Goal: Transaction & Acquisition: Purchase product/service

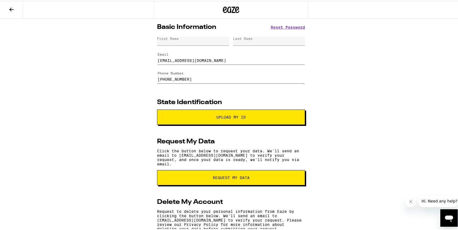
click at [223, 109] on section "State Identification Upload My ID" at bounding box center [231, 111] width 148 height 26
click at [224, 111] on button "Upload My ID" at bounding box center [231, 115] width 148 height 15
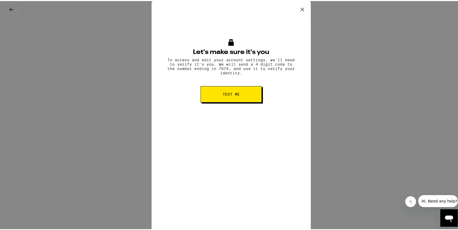
click at [300, 7] on icon at bounding box center [302, 8] width 8 height 8
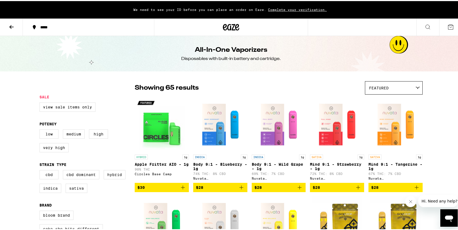
click at [450, 25] on icon at bounding box center [451, 26] width 7 height 7
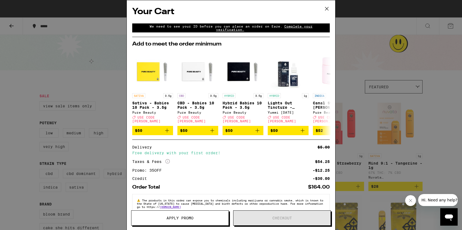
click at [329, 7] on icon at bounding box center [327, 9] width 8 height 8
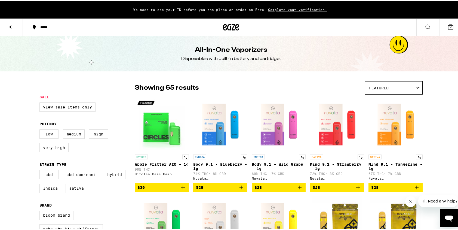
click at [10, 25] on icon at bounding box center [11, 26] width 7 height 7
click at [235, 26] on icon at bounding box center [237, 26] width 4 height 7
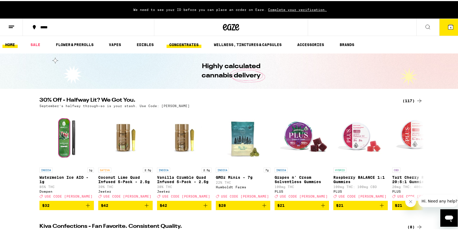
click at [186, 42] on link "CONCENTRATES" at bounding box center [184, 43] width 35 height 7
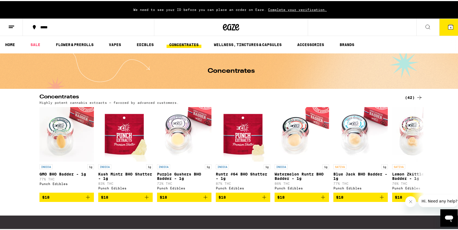
click at [416, 96] on icon at bounding box center [419, 96] width 7 height 7
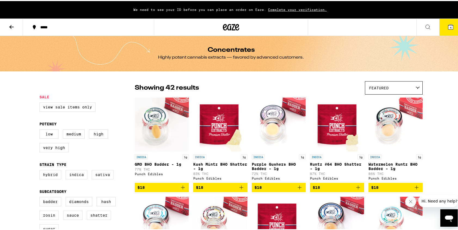
click at [426, 26] on icon at bounding box center [428, 26] width 7 height 7
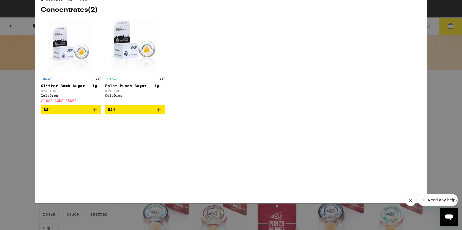
type input "thca"
click at [70, 80] on img "Open page for Glitter Bomb Sugar - 1g from GoldDrop" at bounding box center [70, 72] width 45 height 54
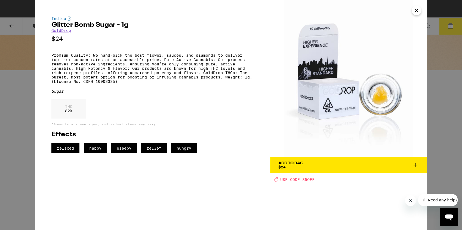
click at [418, 9] on icon "Close" at bounding box center [417, 10] width 7 height 8
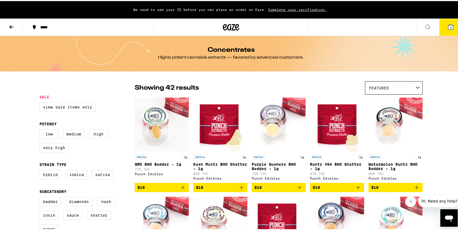
click at [422, 30] on button at bounding box center [428, 26] width 23 height 17
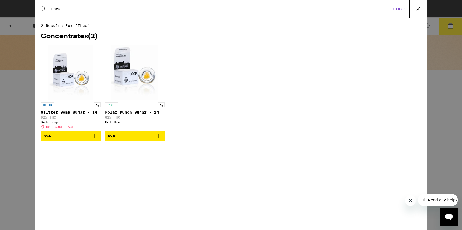
click at [135, 71] on img "Open page for Polar Punch Sugar - 1g from GoldDrop" at bounding box center [134, 72] width 47 height 54
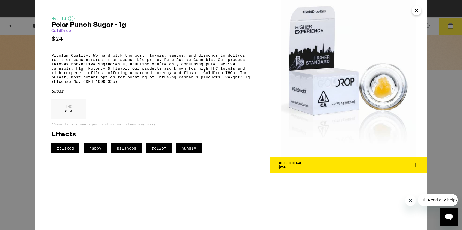
click at [418, 9] on icon "Close" at bounding box center [416, 10] width 3 height 3
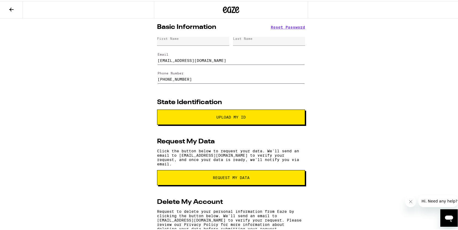
click at [218, 10] on div at bounding box center [231, 8] width 154 height 17
click at [230, 8] on icon at bounding box center [231, 9] width 16 height 10
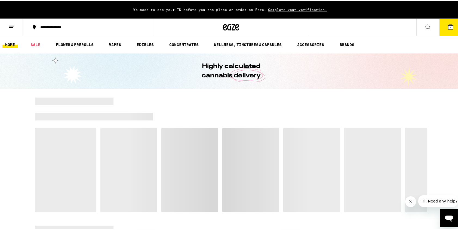
click at [11, 25] on icon at bounding box center [11, 26] width 7 height 7
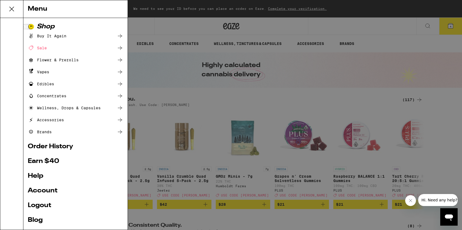
click at [43, 206] on link "Logout" at bounding box center [76, 205] width 96 height 7
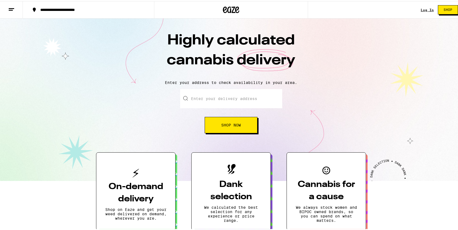
click at [423, 8] on link "Log In" at bounding box center [427, 9] width 13 height 4
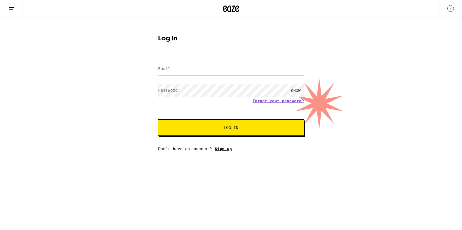
click at [221, 149] on link "Sign up" at bounding box center [223, 148] width 17 height 4
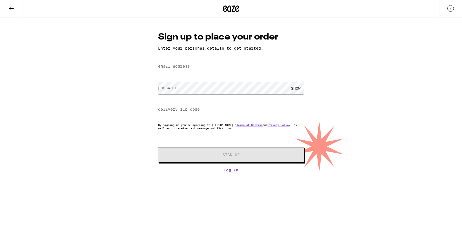
click at [188, 68] on label "email address" at bounding box center [174, 66] width 32 height 4
type input "[EMAIL_ADDRESS][DOMAIN_NAME]"
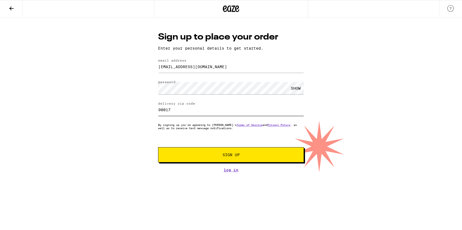
drag, startPoint x: 190, startPoint y: 110, endPoint x: 148, endPoint y: 109, distance: 42.2
click at [148, 109] on div "Sign up to place your order Enter your personal details to get started. email a…" at bounding box center [231, 94] width 462 height 155
type input "95050"
click at [233, 159] on button "Sign Up" at bounding box center [231, 154] width 146 height 15
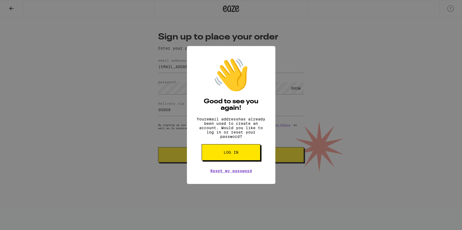
click at [244, 157] on button "Log in" at bounding box center [231, 152] width 59 height 16
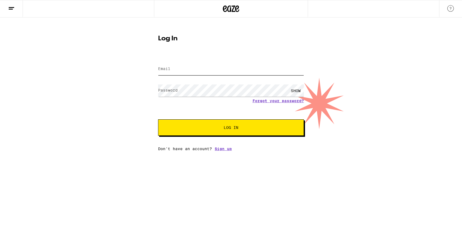
click at [176, 71] on input "Email" at bounding box center [231, 69] width 146 height 12
type input "[EMAIL_ADDRESS][DOMAIN_NAME]"
click at [249, 122] on button "Log In" at bounding box center [231, 127] width 146 height 16
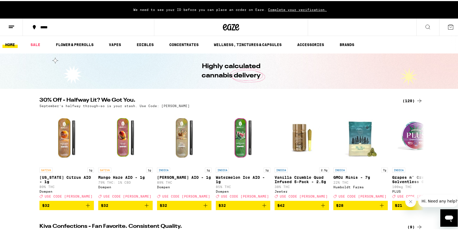
click at [449, 219] on icon "Open messaging window" at bounding box center [449, 218] width 8 height 7
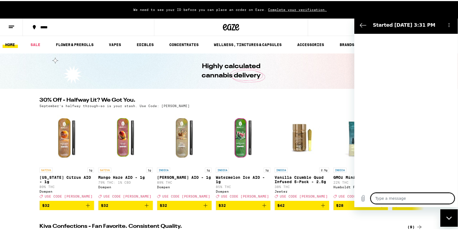
type textarea "x"
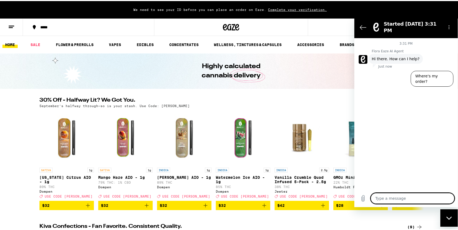
type textarea "I"
type textarea "x"
type textarea "I"
type textarea "x"
type textarea "I n"
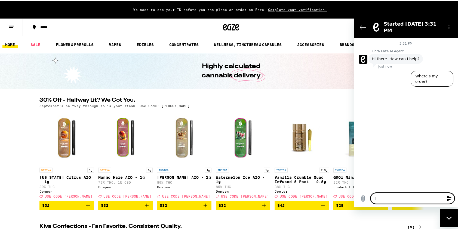
type textarea "x"
type textarea "I ne"
type textarea "x"
type textarea "I nee"
type textarea "x"
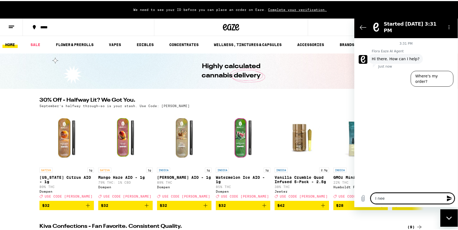
type textarea "I need"
type textarea "x"
type textarea "I need"
type textarea "x"
type textarea "I need t"
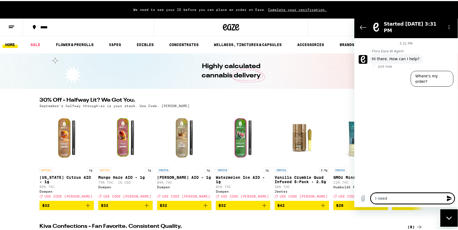
type textarea "x"
type textarea "I need to"
type textarea "x"
type textarea "I need to"
type textarea "x"
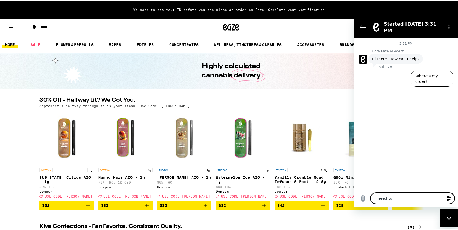
type textarea "I need to c"
type textarea "x"
type textarea "I need to ch"
type textarea "x"
type textarea "I need to cha"
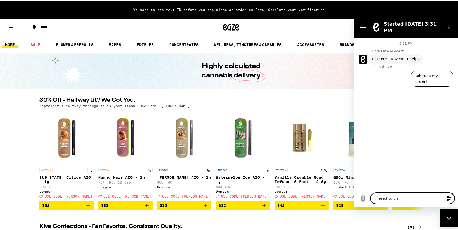
type textarea "x"
type textarea "I need to chan"
type textarea "x"
type textarea "I need to chang"
type textarea "x"
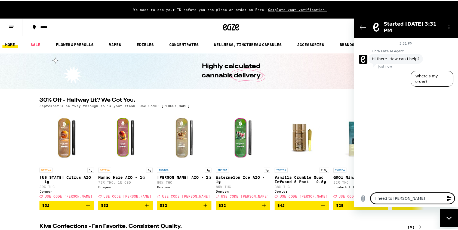
type textarea "I need to change"
type textarea "x"
type textarea "I need to change"
type textarea "x"
type textarea "I need to change m"
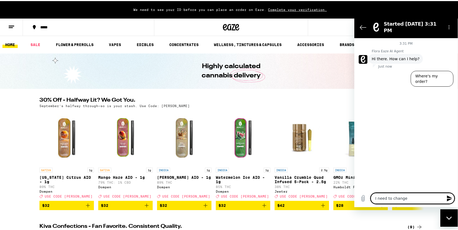
type textarea "x"
type textarea "I need to change my"
type textarea "x"
type textarea "I need to change my"
type textarea "x"
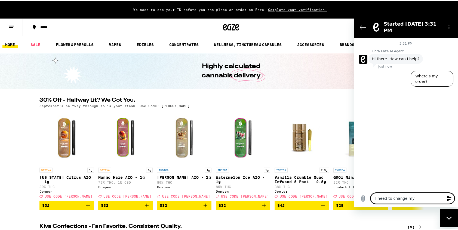
type textarea "I need to change my p"
type textarea "x"
type textarea "I need to change my ph"
type textarea "x"
type textarea "I need to change my pho"
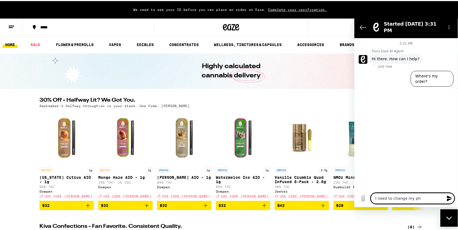
type textarea "x"
type textarea "I need to change my phon"
type textarea "x"
type textarea "I need to change my phone"
type textarea "x"
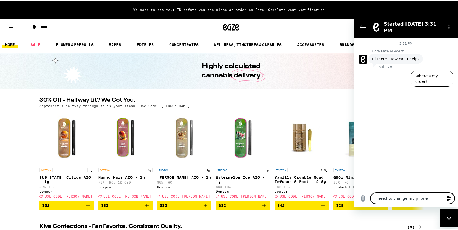
type textarea "I need to change my phone"
type textarea "x"
type textarea "I need to change my phone n"
type textarea "x"
type textarea "I need to change my phone nu"
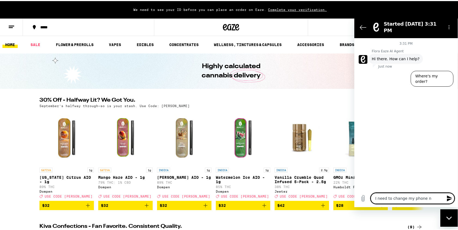
type textarea "x"
type textarea "I need to change my phone num"
type textarea "x"
type textarea "I need to change my phone numb"
type textarea "x"
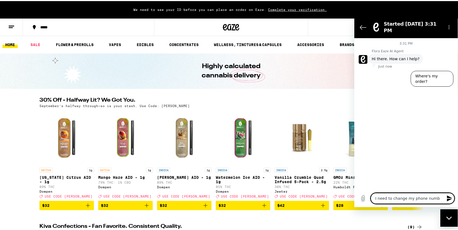
type textarea "I need to change my phone numbe"
type textarea "x"
type textarea "I need to change my phone number"
type textarea "x"
type textarea "I need to change my phone number"
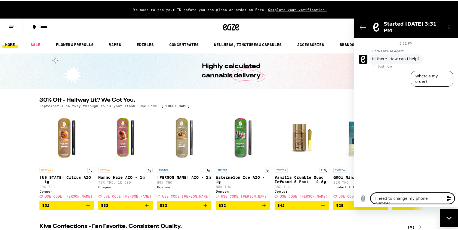
type textarea "x"
type textarea "I need to change my phone number c"
type textarea "x"
type textarea "I need to change my phone number ca"
type textarea "x"
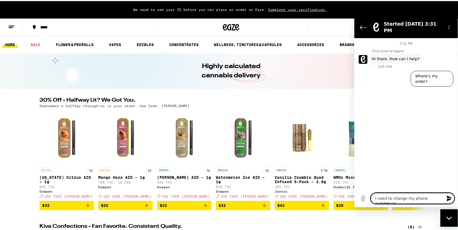
type textarea "I need to change my phone number cau"
type textarea "x"
type textarea "I need to change my phone number caus"
type textarea "x"
type textarea "I need to change my phone number cause"
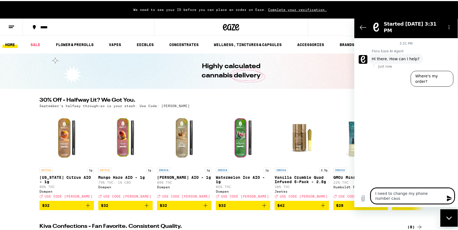
type textarea "x"
type textarea "I need to change my phone number cause"
type textarea "x"
type textarea "I need to change my phone number cause I"
type textarea "x"
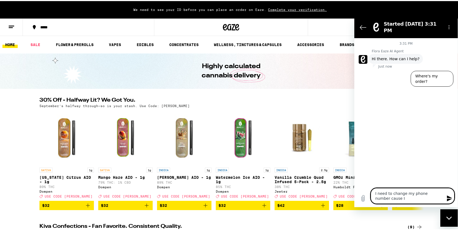
type textarea "I need to change my phone number cause I"
type textarea "x"
type textarea "I need to change my phone number cause I l"
type textarea "x"
type textarea "I need to change my phone number cause I lo"
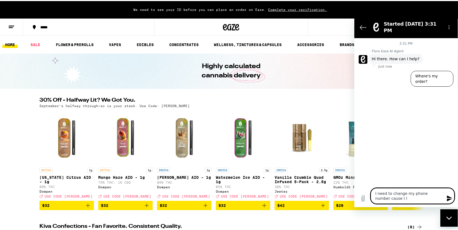
type textarea "x"
type textarea "I need to change my phone number cause I los"
type textarea "x"
type textarea "I need to change my phone number cause I lost"
type textarea "x"
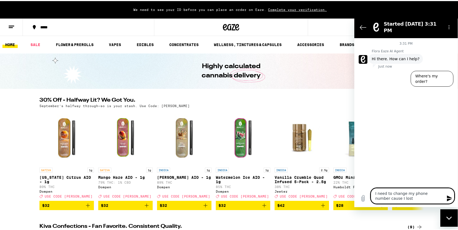
type textarea "I need to change my phone number cause I lost"
type textarea "x"
type textarea "I need to change my phone number cause I lost m"
type textarea "x"
type textarea "I need to change my phone number cause I lost m"
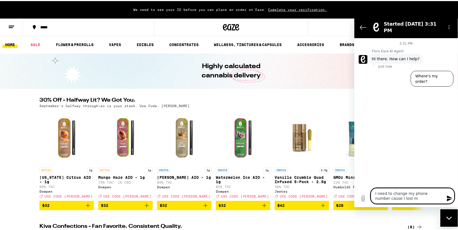
type textarea "x"
type textarea "I need to change my phone number cause I lost m"
type textarea "x"
type textarea "I need to change my phone number cause I lost my"
type textarea "x"
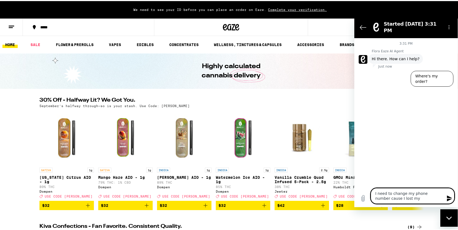
type textarea "I need to change my phone number cause I lost my"
type textarea "x"
type textarea "I need to change my phone number cause I lost my o"
type textarea "x"
type textarea "I need to change my phone number cause I lost my ot"
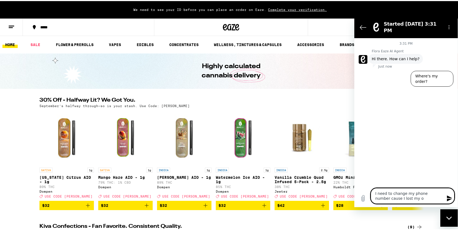
type textarea "x"
type textarea "I need to change my phone number cause I lost my oth"
type textarea "x"
type textarea "I need to change my phone number cause I lost my othe"
type textarea "x"
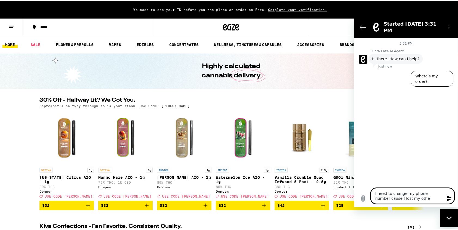
type textarea "I need to change my phone number cause I lost my other"
type textarea "x"
type textarea "I need to change my phone number cause I lost my other"
type textarea "x"
type textarea "I need to change my phone number cause I lost my other p"
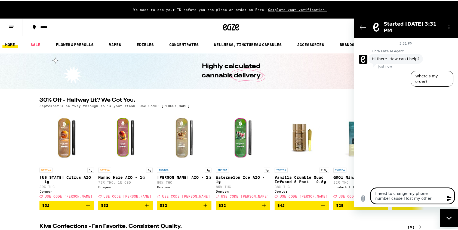
type textarea "x"
type textarea "I need to change my phone number cause I lost my other ph"
type textarea "x"
type textarea "I need to change my phone number cause I lost my other pho"
type textarea "x"
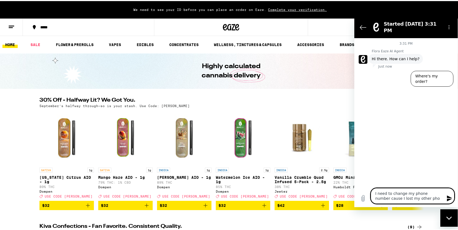
type textarea "I need to change my phone number cause I lost my other phon"
type textarea "x"
type textarea "I need to change my phone number cause I lost my other phone"
type textarea "x"
type textarea "I need to change my phone number cause I lost my other phone"
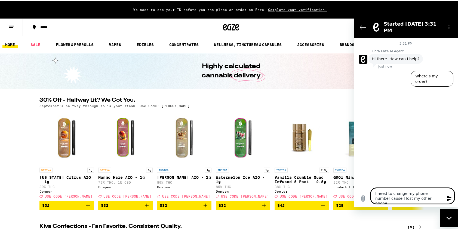
type textarea "x"
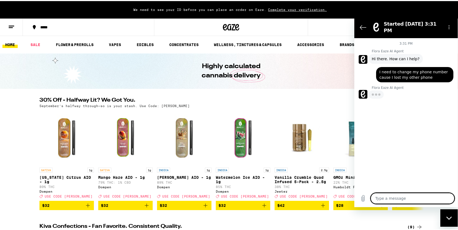
type textarea "x"
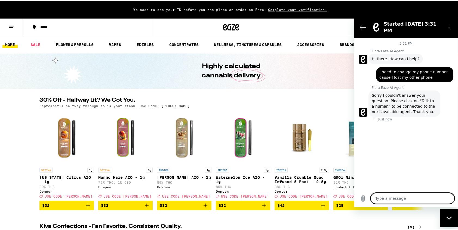
type textarea "T"
type textarea "x"
type textarea "Ta"
type textarea "x"
type textarea "Tal"
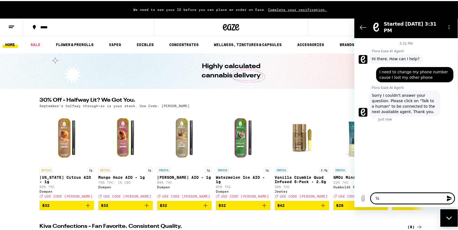
type textarea "x"
type textarea "Talk"
type textarea "x"
type textarea "Talk"
type textarea "x"
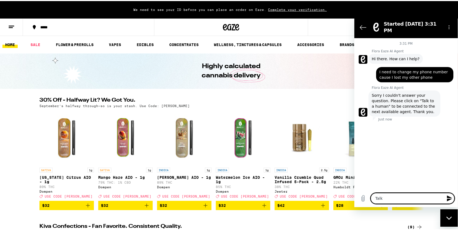
type textarea "Talk t"
type textarea "x"
type textarea "Talk to"
type textarea "x"
type textarea "Talk to"
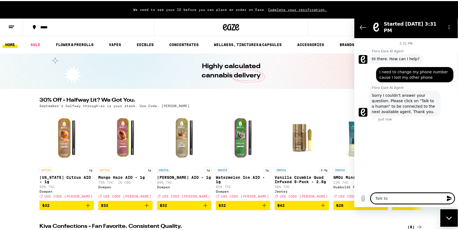
type textarea "x"
type textarea "Talk to H"
type textarea "x"
type textarea "Talk to Hu"
type textarea "x"
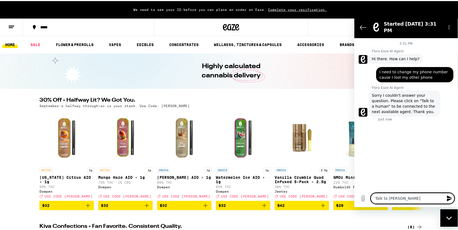
type textarea "Talk to Hum"
type textarea "x"
type textarea "Talk to Huma"
type textarea "x"
type textarea "Talk to Human"
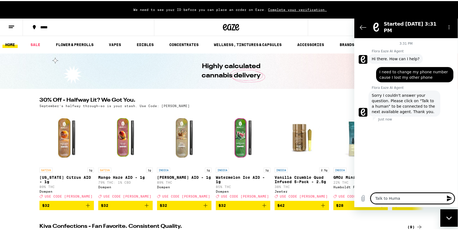
type textarea "x"
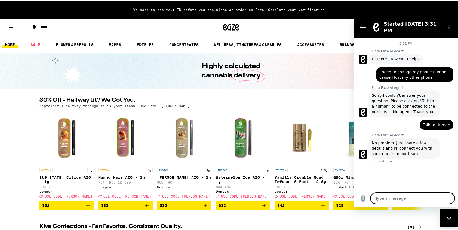
type textarea "x"
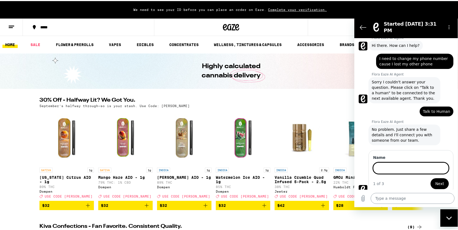
scroll to position [13, 0]
type input "AJ Arms"
click at [435, 173] on form "Name AJ Arms 1 of 3 Next" at bounding box center [411, 171] width 76 height 34
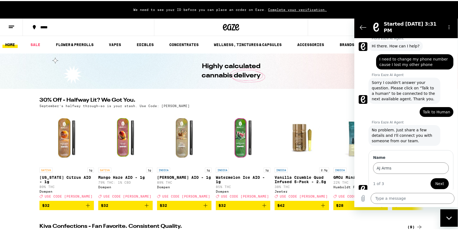
click at [434, 178] on button "Next" at bounding box center [440, 183] width 18 height 11
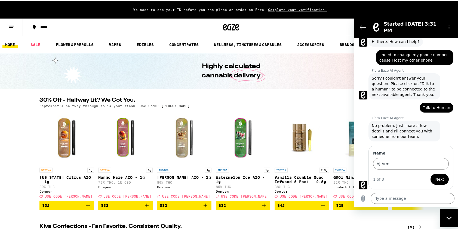
scroll to position [36, 0]
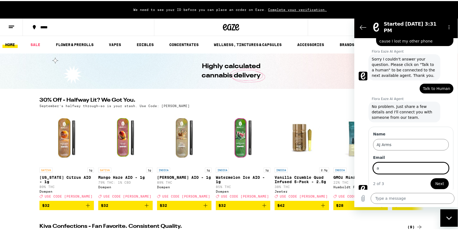
type input "[EMAIL_ADDRESS][DOMAIN_NAME]"
click at [438, 180] on span "Next" at bounding box center [439, 183] width 9 height 7
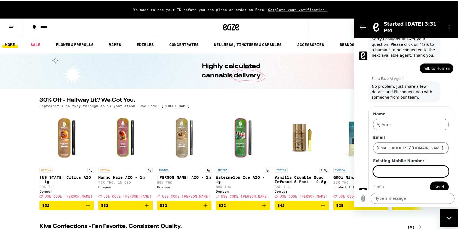
scroll to position [60, 0]
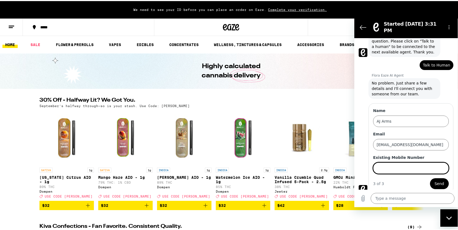
click at [411, 167] on input "Existing Mobile Number" at bounding box center [411, 167] width 76 height 11
type input "4086677674"
click at [441, 182] on button "Send" at bounding box center [439, 183] width 19 height 11
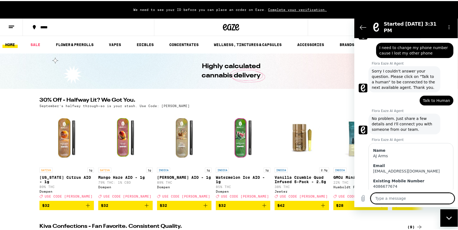
scroll to position [36, 0]
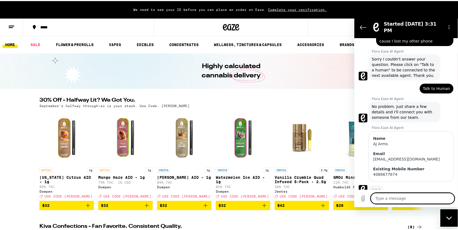
click at [404, 198] on textarea at bounding box center [413, 197] width 84 height 11
type textarea "x"
type textarea "H"
type textarea "x"
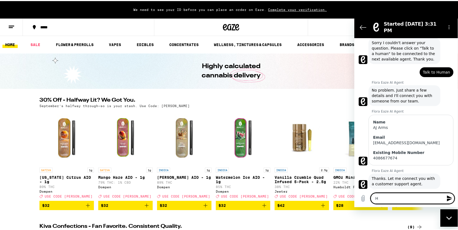
type textarea "Hi"
type textarea "x"
type textarea "Hii"
type textarea "x"
type textarea "Hiii"
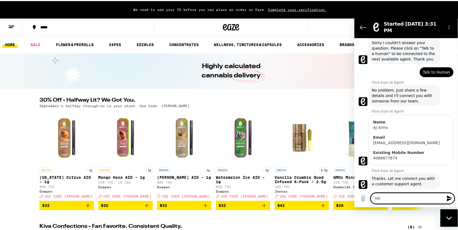
type textarea "x"
type textarea "Hiii!"
type textarea "x"
type textarea "Hiii!"
type textarea "x"
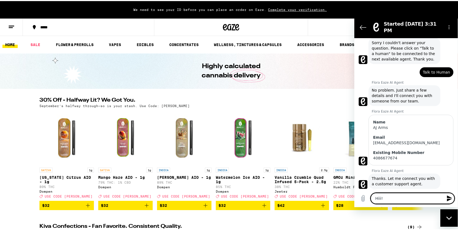
scroll to position [54, 0]
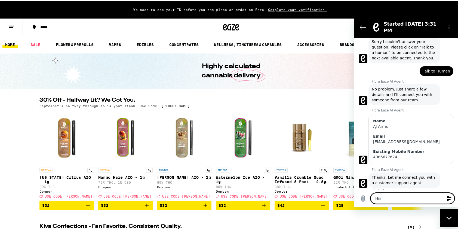
type textarea "Hiii! I"
type textarea "x"
type textarea "Hiii! I"
type textarea "x"
type textarea "Hiii! I l"
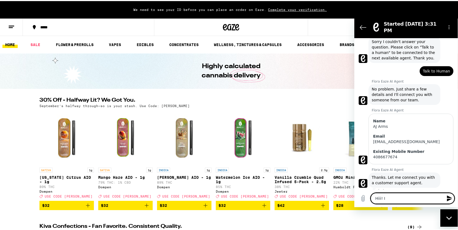
type textarea "x"
type textarea "Hiii! I lo"
type textarea "x"
type textarea "Hiii! I los"
type textarea "x"
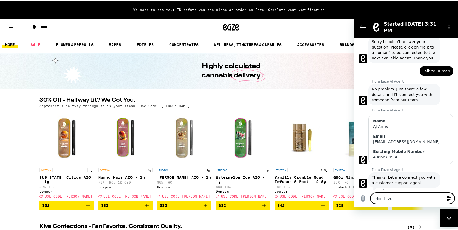
type textarea "Hiii! I lost"
type textarea "x"
type textarea "Hiii! I lost"
type textarea "x"
type textarea "Hiii! I lost m"
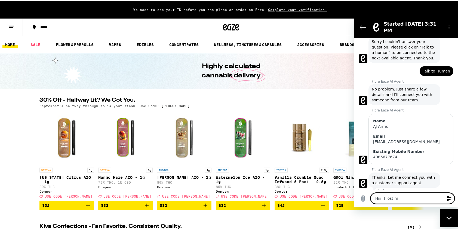
type textarea "x"
type textarea "Hiii! I lost my"
type textarea "x"
type textarea "Hiii! I lost my"
type textarea "x"
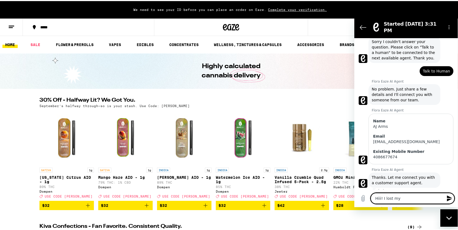
type textarea "Hiii! I lost my p"
type textarea "x"
type textarea "Hiii! I lost my ph"
type textarea "x"
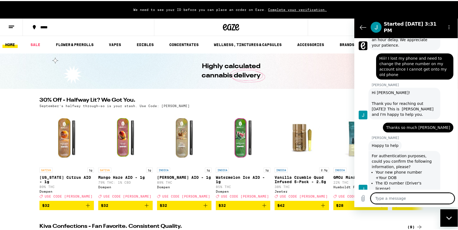
scroll to position [242, 0]
click at [405, 196] on textarea at bounding box center [413, 197] width 84 height 11
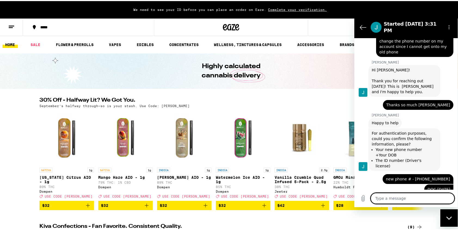
scroll to position [265, 0]
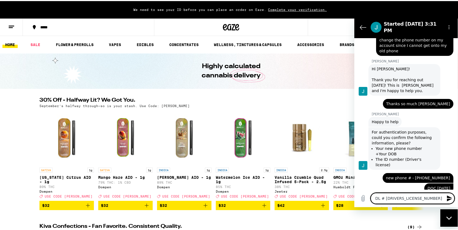
click at [386, 198] on textarea "DL # 30106011" at bounding box center [413, 197] width 84 height 11
drag, startPoint x: 391, startPoint y: 198, endPoint x: 392, endPoint y: 201, distance: 2.9
click at [392, 198] on textarea "DL # D30106011" at bounding box center [413, 197] width 84 height 11
click at [417, 198] on textarea "DL # D3106011" at bounding box center [413, 197] width 84 height 11
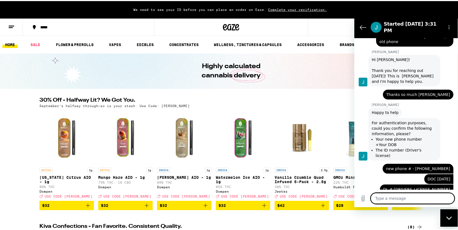
scroll to position [276, 0]
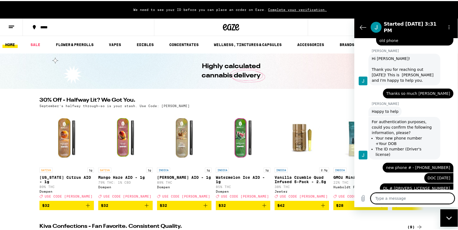
click at [403, 199] on textarea at bounding box center [413, 197] width 84 height 11
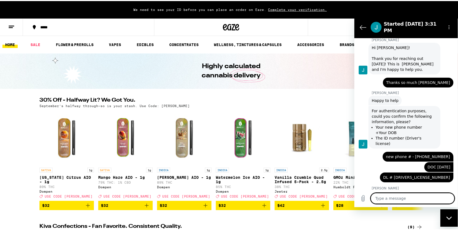
scroll to position [286, 0]
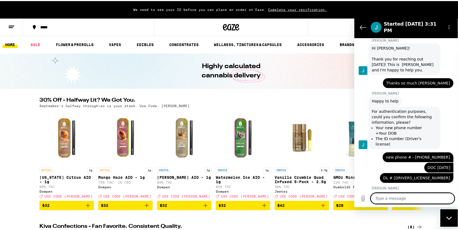
click at [409, 198] on textarea at bounding box center [413, 197] width 84 height 11
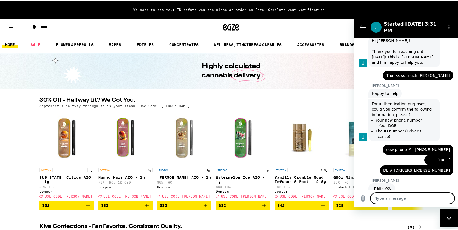
scroll to position [304, 0]
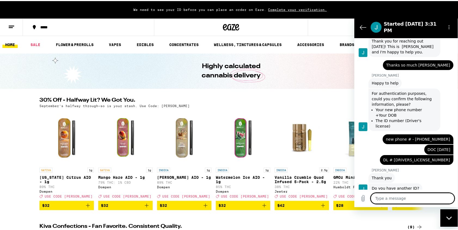
click at [412, 196] on textarea at bounding box center [413, 197] width 84 height 11
click at [362, 195] on icon "Upload file" at bounding box center [363, 198] width 7 height 7
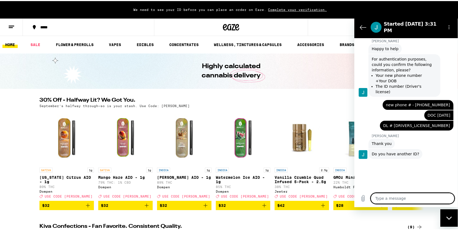
scroll to position [338, 0]
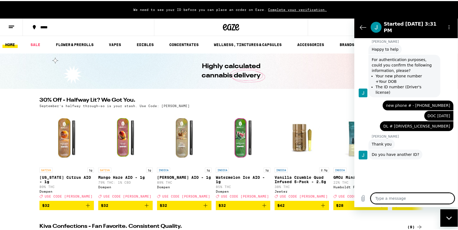
click at [404, 198] on textarea at bounding box center [413, 197] width 84 height 11
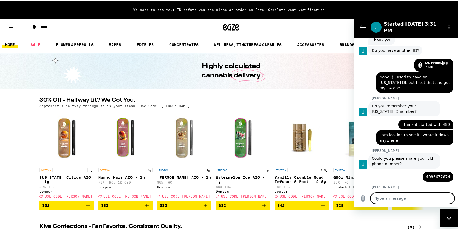
scroll to position [443, 0]
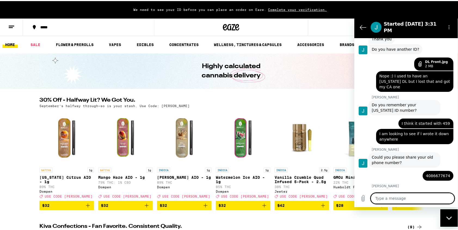
click at [412, 196] on textarea at bounding box center [413, 197] width 84 height 11
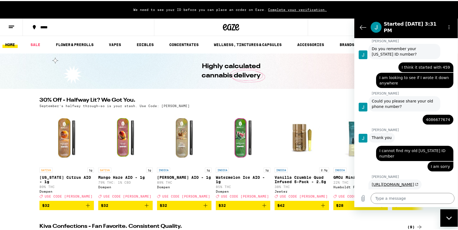
scroll to position [500, 0]
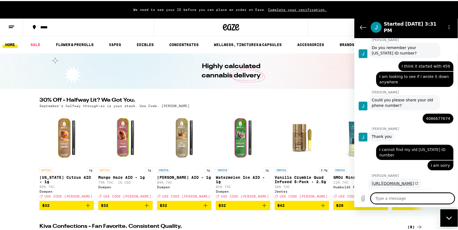
click at [408, 181] on link "https://www.eaze.com/profile" at bounding box center [395, 183] width 47 height 4
click at [400, 199] on textarea at bounding box center [413, 197] width 84 height 11
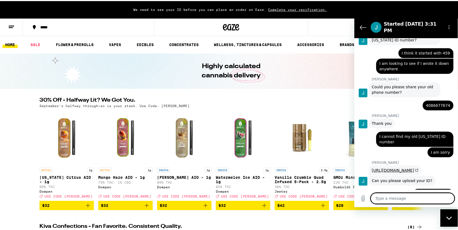
scroll to position [531, 0]
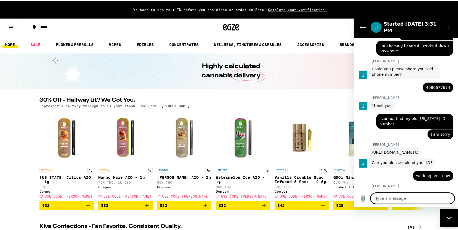
click at [387, 196] on textarea at bounding box center [413, 197] width 84 height 11
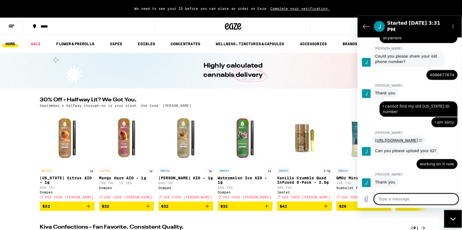
scroll to position [544, 0]
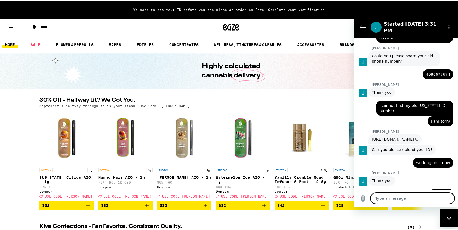
click at [454, 217] on div "Close messaging window" at bounding box center [449, 217] width 16 height 16
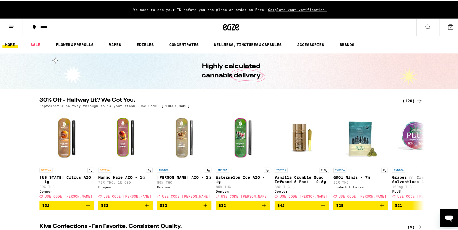
click at [427, 26] on icon at bounding box center [428, 26] width 7 height 7
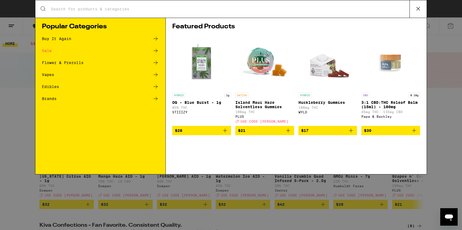
click at [98, 7] on input "Search for Products" at bounding box center [230, 9] width 359 height 5
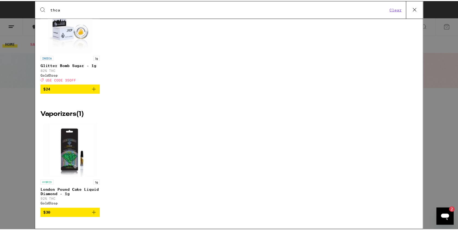
scroll to position [436, 0]
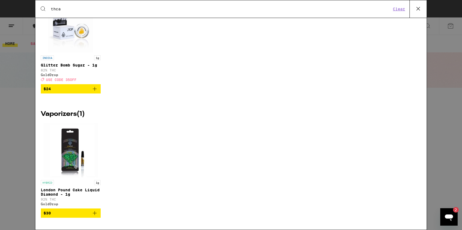
click at [60, 148] on img "Open page for London Pound Cake Liquid Diamond - 1g from GoldDrop" at bounding box center [71, 150] width 54 height 54
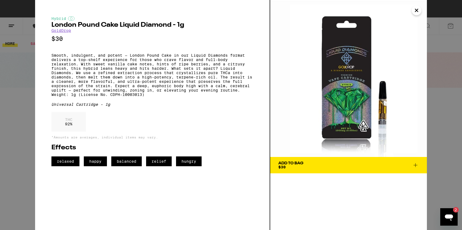
click at [417, 10] on icon "Close" at bounding box center [417, 10] width 7 height 8
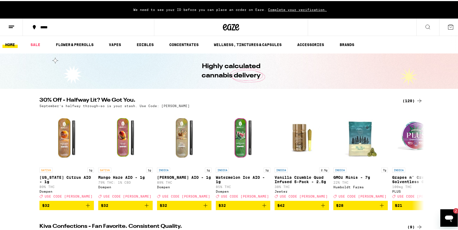
click at [447, 219] on icon "Open messaging window, 2 unread messages" at bounding box center [449, 218] width 8 height 7
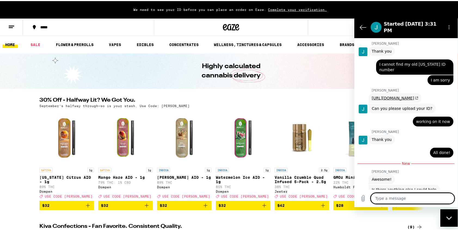
scroll to position [587, 0]
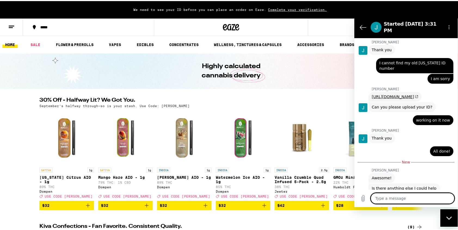
click at [411, 200] on textarea at bounding box center [413, 197] width 84 height 11
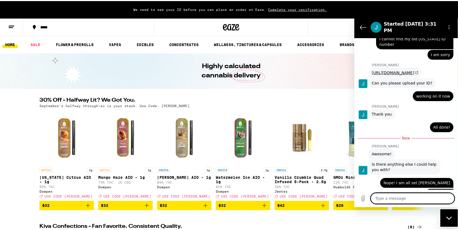
scroll to position [610, 0]
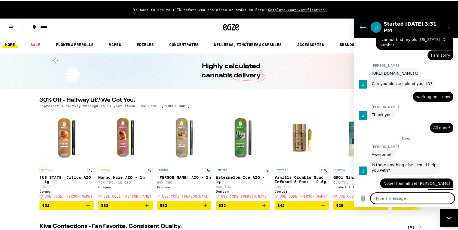
click at [363, 25] on icon "Back to the conversation list" at bounding box center [363, 27] width 7 height 7
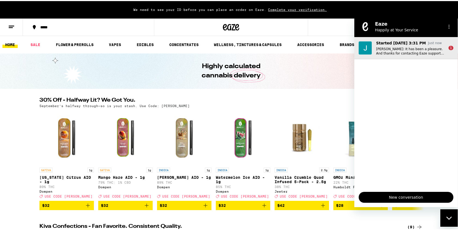
click at [425, 52] on p "[PERSON_NAME]: It has been a pleasure. And thanks for contacting Eaze support, …" at bounding box center [410, 51] width 68 height 9
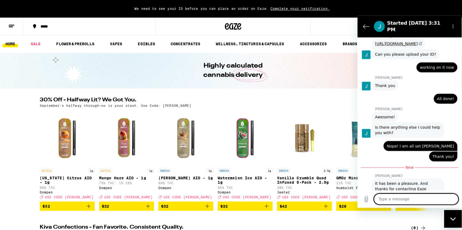
scroll to position [639, 0]
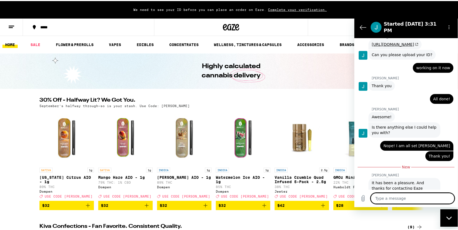
click at [410, 196] on textarea at bounding box center [413, 197] width 84 height 11
click at [298, 49] on ul "HOME SALE FLOWER & PREROLLS VAPES EDIBLES CONCENTRATES WELLNESS, TINCTURES & CA…" at bounding box center [231, 43] width 462 height 17
click at [361, 25] on icon "Back to the conversation list" at bounding box center [363, 27] width 7 height 7
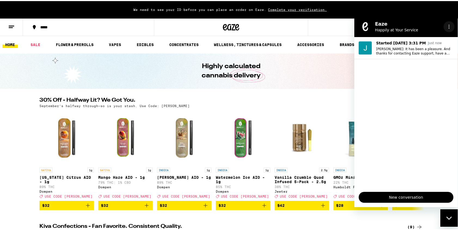
click at [449, 25] on circle "Options menu" at bounding box center [449, 25] width 1 height 1
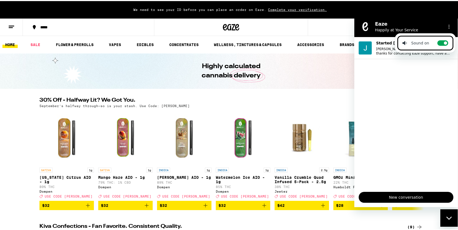
click at [325, 29] on div "*****" at bounding box center [231, 25] width 462 height 17
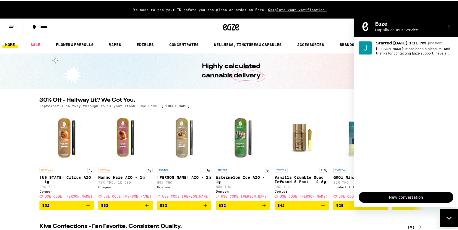
click at [448, 216] on icon "Close messaging window" at bounding box center [450, 218] width 6 height 4
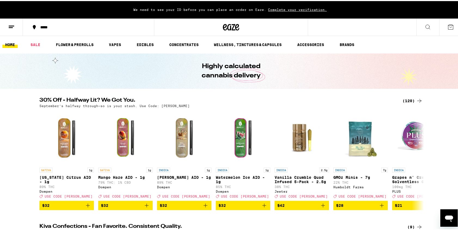
click at [448, 27] on icon at bounding box center [451, 26] width 7 height 7
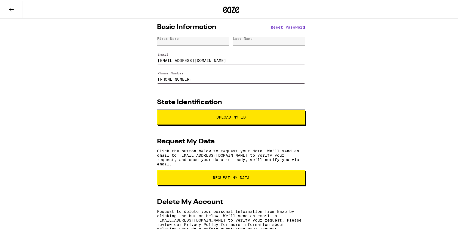
click at [236, 115] on span "Upload My ID" at bounding box center [230, 116] width 29 height 4
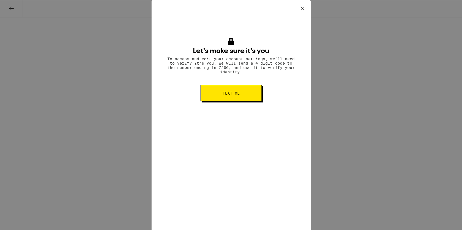
click at [244, 97] on button "Text me" at bounding box center [231, 93] width 61 height 16
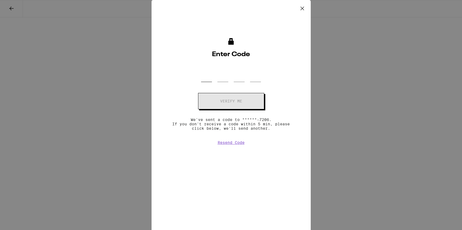
click at [207, 76] on input "OTP Code" at bounding box center [206, 74] width 11 height 16
type input "8"
type input "6"
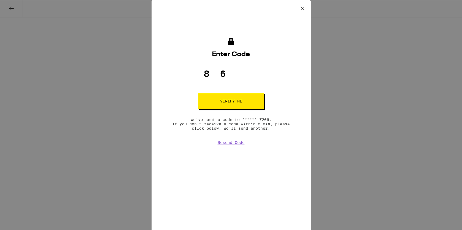
type input "2"
type input "7"
click at [243, 97] on button "Verify me" at bounding box center [231, 101] width 66 height 16
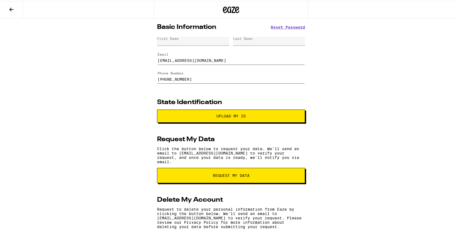
click at [229, 117] on span "Upload my ID" at bounding box center [230, 115] width 29 height 4
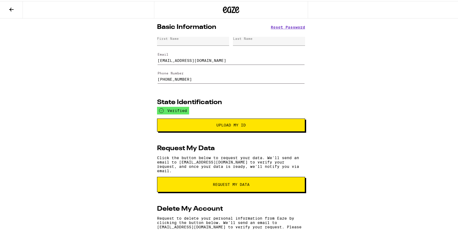
click at [200, 41] on div "First Name" at bounding box center [193, 40] width 72 height 9
click at [182, 39] on div "First Name" at bounding box center [193, 40] width 72 height 9
click at [172, 41] on div "First Name" at bounding box center [193, 40] width 72 height 9
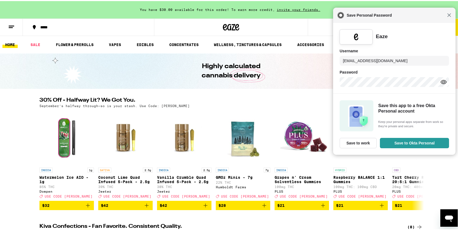
click at [447, 14] on span "Close" at bounding box center [449, 14] width 4 height 4
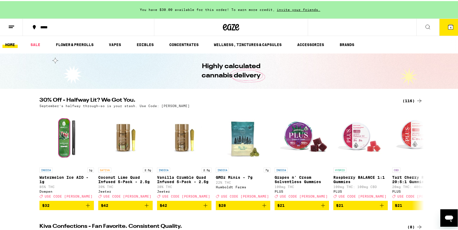
click at [449, 25] on icon at bounding box center [450, 25] width 5 height 5
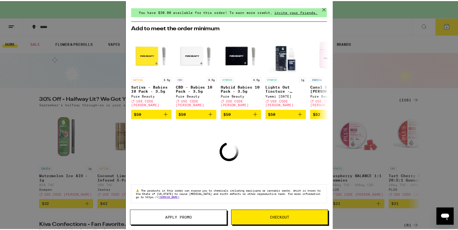
scroll to position [17, 0]
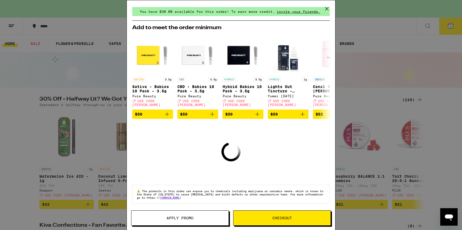
click at [288, 222] on button "Checkout" at bounding box center [282, 217] width 98 height 15
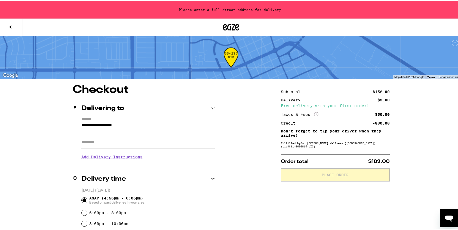
click at [141, 125] on input "**********" at bounding box center [147, 125] width 133 height 9
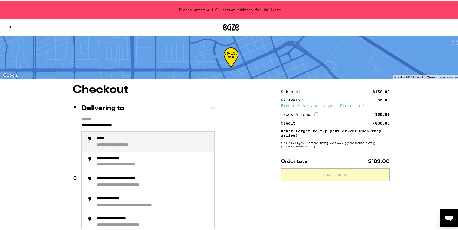
drag, startPoint x: 155, startPoint y: 124, endPoint x: 56, endPoint y: 126, distance: 99.1
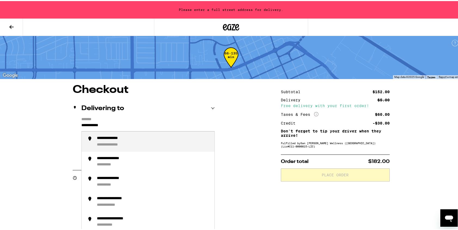
click at [114, 139] on div "**********" at bounding box center [115, 137] width 37 height 5
type input "**********"
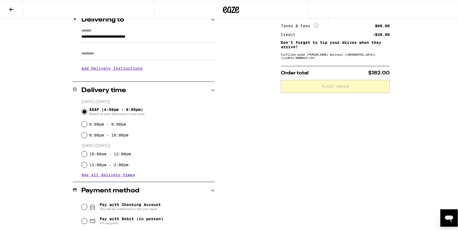
scroll to position [76, 0]
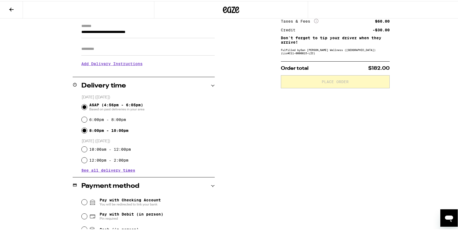
click at [82, 130] on input "8:00pm - 10:00pm" at bounding box center [84, 129] width 5 height 5
radio input "true"
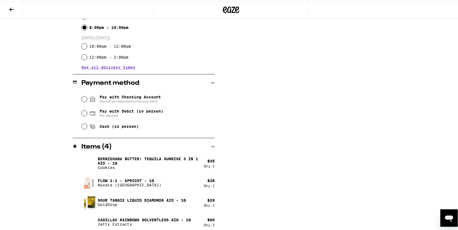
scroll to position [182, 0]
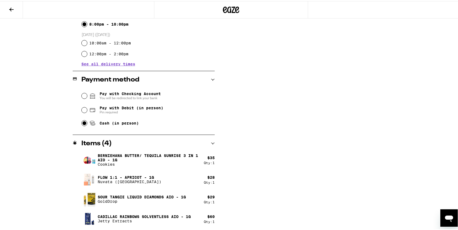
click at [82, 124] on input "Cash (in person)" at bounding box center [84, 121] width 5 height 5
radio input "true"
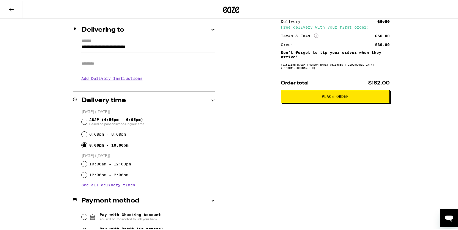
scroll to position [0, 0]
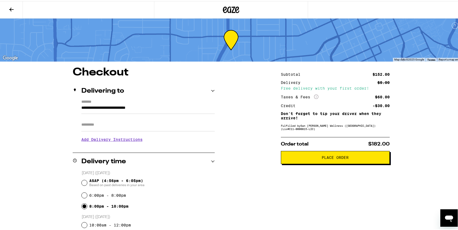
click at [230, 7] on icon at bounding box center [231, 9] width 16 height 10
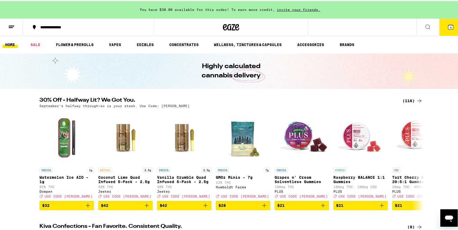
click at [449, 27] on icon at bounding box center [450, 25] width 5 height 5
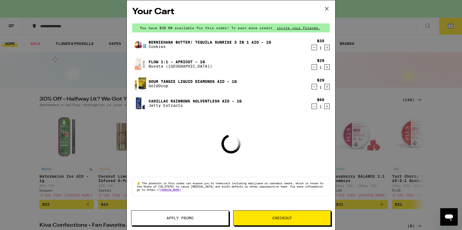
click at [196, 216] on button "Apply Promo" at bounding box center [180, 217] width 98 height 15
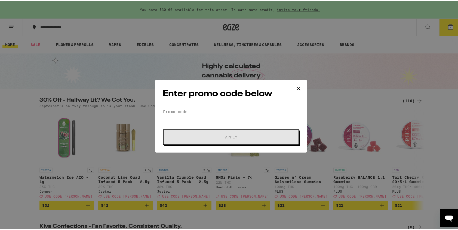
click at [195, 110] on input "Promo Code" at bounding box center [231, 110] width 137 height 8
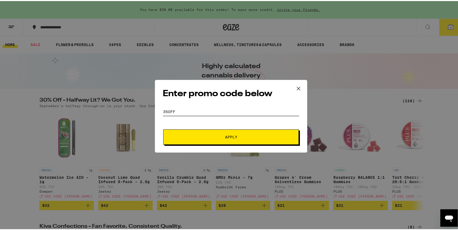
type input "35OFF"
click at [228, 140] on button "Apply" at bounding box center [231, 135] width 136 height 15
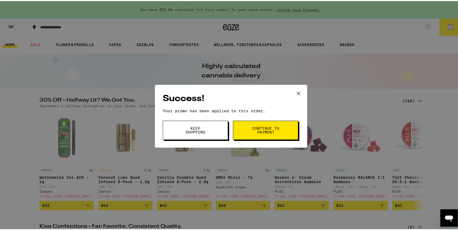
click at [198, 131] on span "Keep Shopping" at bounding box center [196, 129] width 28 height 8
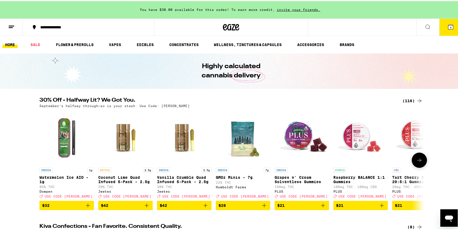
click at [296, 197] on span "USE CODE [PERSON_NAME]" at bounding box center [304, 195] width 48 height 4
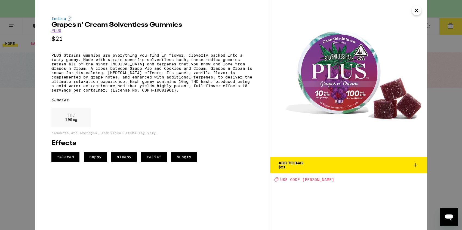
click at [305, 180] on span "USE CODE [PERSON_NAME]" at bounding box center [307, 179] width 54 height 4
click at [278, 179] on icon "Deal Created with Sketch." at bounding box center [276, 179] width 4 height 4
click at [418, 14] on icon "Close" at bounding box center [417, 10] width 7 height 8
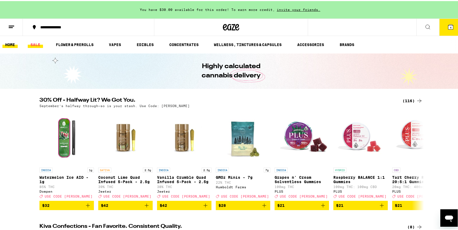
click at [35, 44] on link "SALE" at bounding box center [35, 43] width 15 height 7
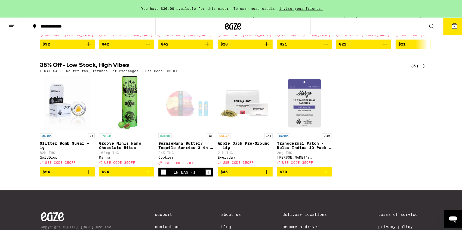
scroll to position [146, 0]
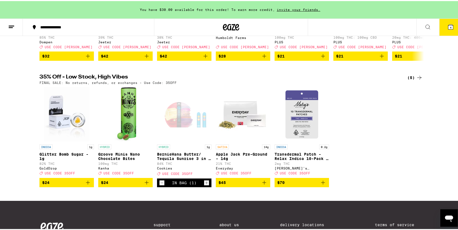
click at [448, 24] on icon at bounding box center [450, 25] width 5 height 5
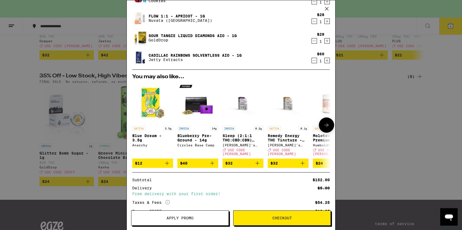
scroll to position [97, 0]
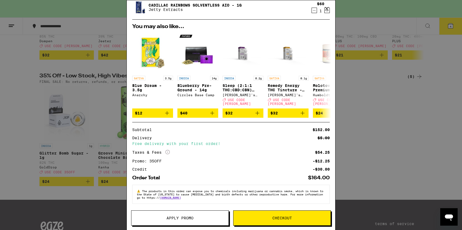
click at [306, 219] on span "Checkout" at bounding box center [282, 218] width 97 height 4
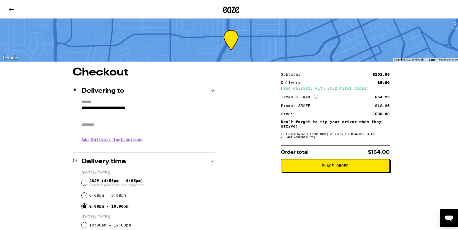
click at [181, 109] on input "**********" at bounding box center [147, 107] width 133 height 9
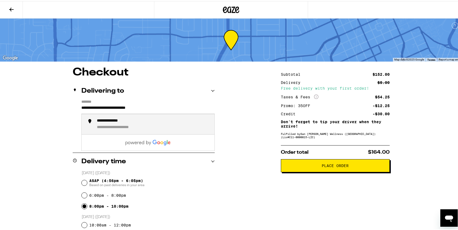
drag, startPoint x: 161, startPoint y: 108, endPoint x: 66, endPoint y: 106, distance: 95.0
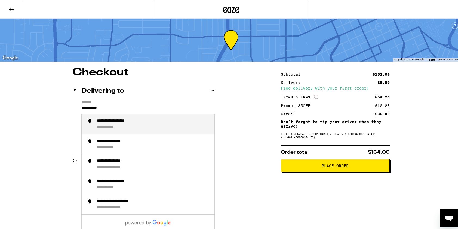
click at [123, 117] on li "**********" at bounding box center [148, 123] width 133 height 20
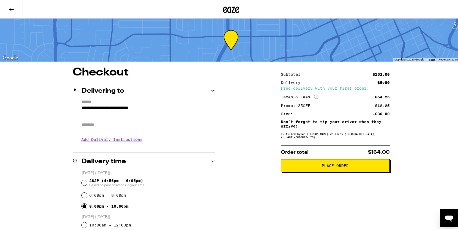
type input "**********"
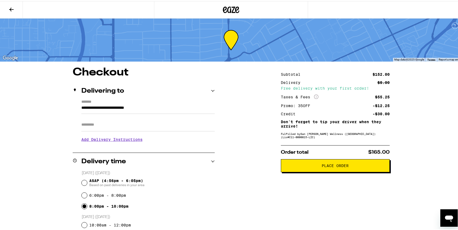
click at [151, 121] on input "Apt/Suite" at bounding box center [147, 123] width 133 height 13
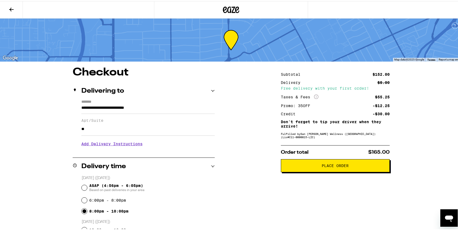
type input "**"
click at [128, 146] on h3 "Add Delivery Instructions" at bounding box center [147, 142] width 133 height 13
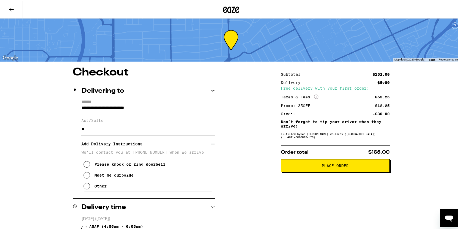
click at [85, 177] on icon at bounding box center [87, 174] width 7 height 7
click at [87, 188] on icon at bounding box center [87, 185] width 7 height 7
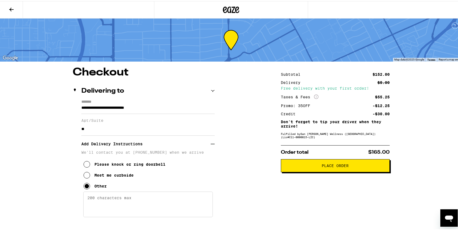
click at [128, 200] on textarea "Enter any other delivery instructions you want driver to know" at bounding box center [148, 203] width 130 height 26
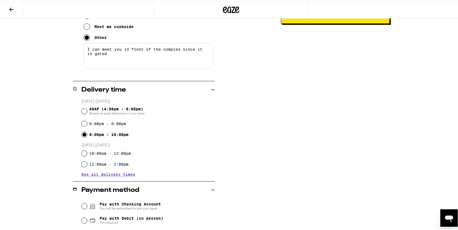
scroll to position [152, 0]
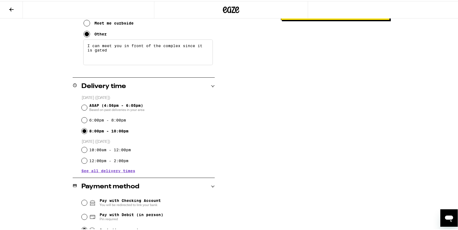
type textarea "I can meet you in front of the complex since it is gated"
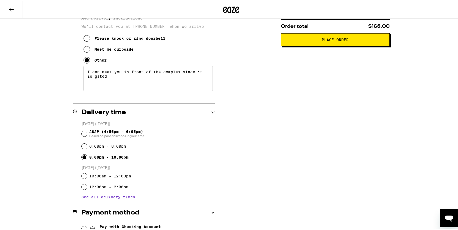
scroll to position [124, 0]
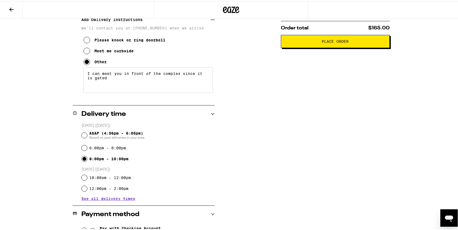
click at [84, 49] on button "Meet me curbside" at bounding box center [109, 49] width 50 height 11
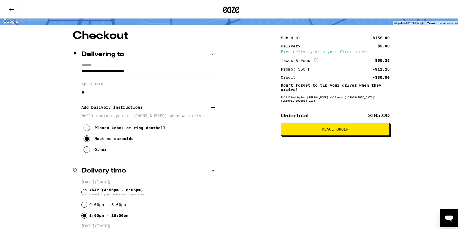
scroll to position [35, 0]
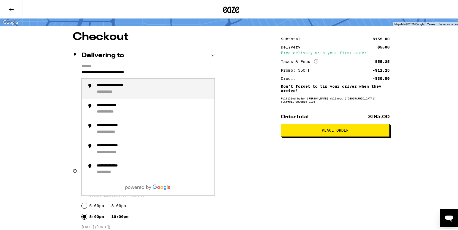
drag, startPoint x: 164, startPoint y: 70, endPoint x: 80, endPoint y: 73, distance: 83.9
click at [81, 73] on input "**********" at bounding box center [147, 72] width 133 height 9
type input "****"
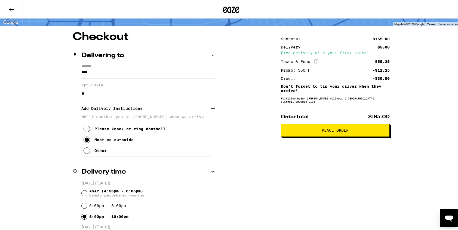
click at [236, 81] on div "Checkout Delivering to ******* **** Apt/Suite ** Add Delivery Instructions We'l…" at bounding box center [231, 226] width 392 height 392
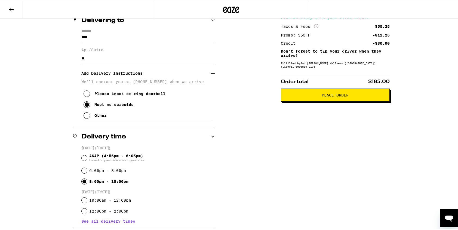
scroll to position [86, 0]
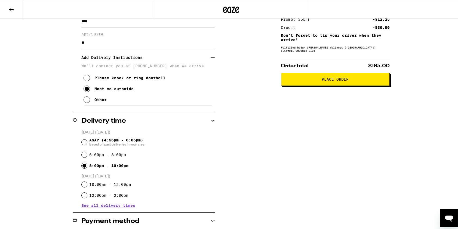
click at [126, 206] on span "See all delivery times" at bounding box center [108, 204] width 54 height 4
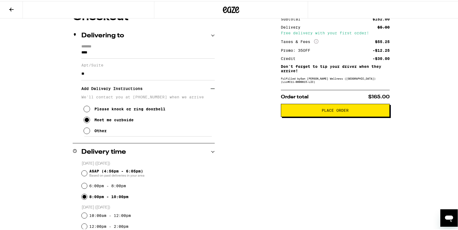
scroll to position [53, 0]
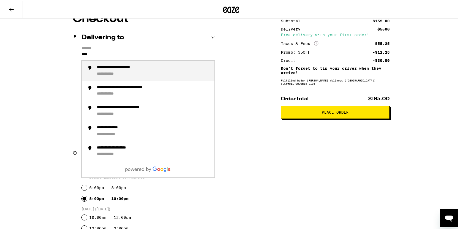
drag, startPoint x: 96, startPoint y: 54, endPoint x: 73, endPoint y: 55, distance: 22.9
click at [73, 55] on div "**********" at bounding box center [144, 91] width 142 height 92
drag, startPoint x: 104, startPoint y: 54, endPoint x: 113, endPoint y: 58, distance: 9.4
click at [94, 55] on input "**********" at bounding box center [147, 54] width 133 height 9
click at [123, 66] on div "**********" at bounding box center [115, 66] width 37 height 5
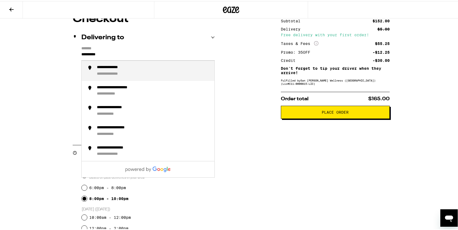
type input "**********"
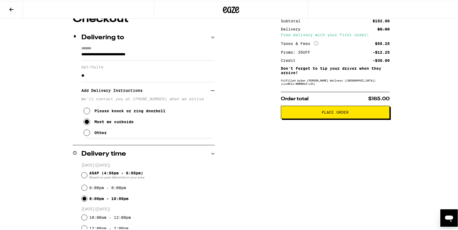
drag, startPoint x: 92, startPoint y: 77, endPoint x: 56, endPoint y: 75, distance: 36.3
click at [56, 75] on div "**********" at bounding box center [231, 225] width 392 height 424
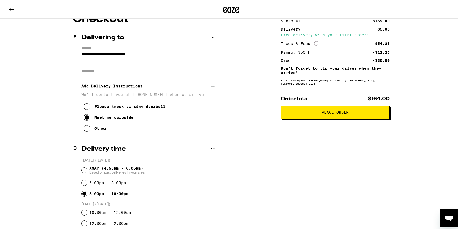
click at [448, 216] on icon "Open messaging window" at bounding box center [449, 218] width 8 height 7
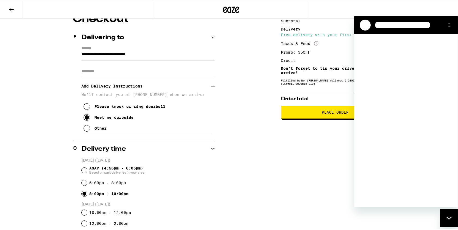
scroll to position [0, 0]
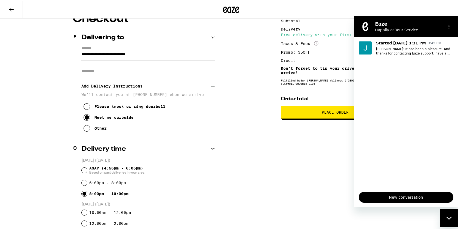
click at [425, 196] on span "New conversation" at bounding box center [405, 197] width 85 height 7
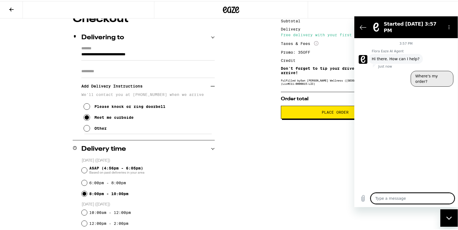
click at [421, 71] on button "Where's my order?" at bounding box center [432, 79] width 43 height 16
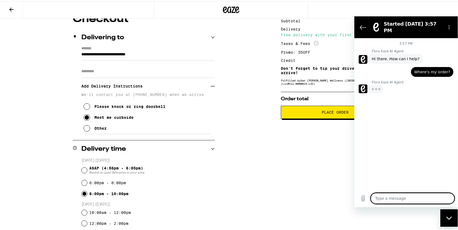
type textarea "x"
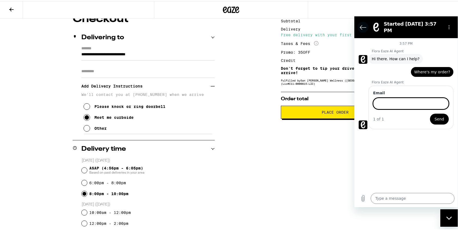
click at [360, 24] on icon "Back to the conversation list" at bounding box center [363, 27] width 7 height 7
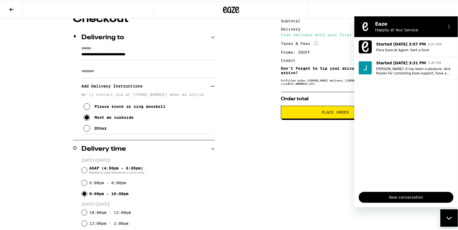
click at [444, 220] on div "Close messaging window" at bounding box center [449, 217] width 16 height 16
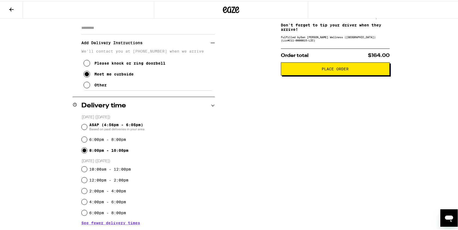
scroll to position [98, 0]
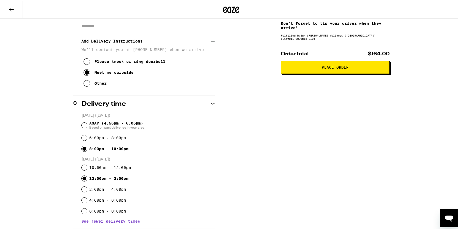
click at [83, 177] on input "12:00pm - 2:00pm" at bounding box center [84, 177] width 5 height 5
radio input "true"
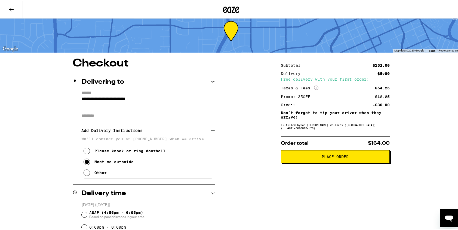
scroll to position [1, 0]
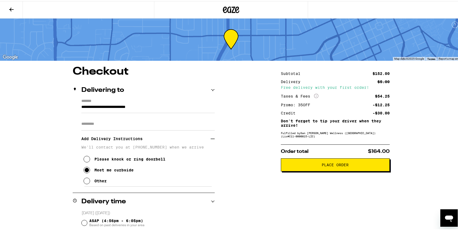
drag, startPoint x: 153, startPoint y: 106, endPoint x: 92, endPoint y: 105, distance: 61.3
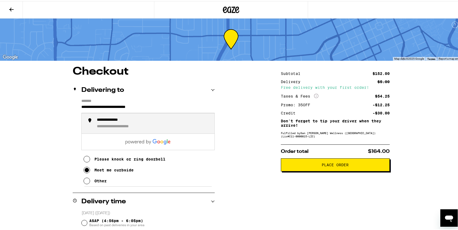
drag, startPoint x: 79, startPoint y: 106, endPoint x: 191, endPoint y: 105, distance: 111.1
click at [191, 105] on input "**********" at bounding box center [147, 107] width 133 height 9
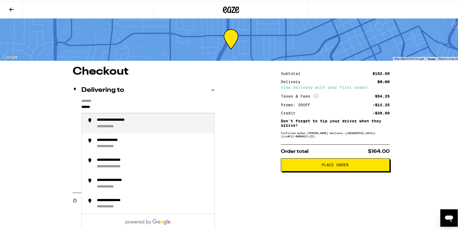
click at [164, 121] on div "**********" at bounding box center [153, 122] width 113 height 11
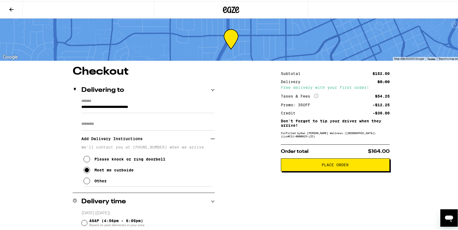
type input "**********"
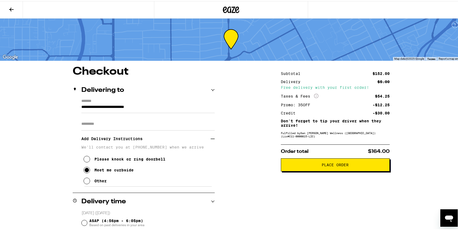
click at [101, 124] on input "Apt/Suite" at bounding box center [147, 122] width 133 height 13
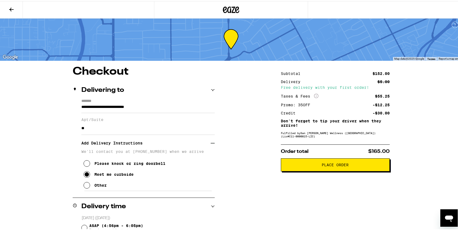
type input "**"
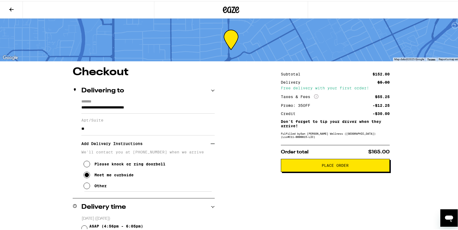
scroll to position [0, 0]
click at [337, 169] on button "Place Order" at bounding box center [335, 164] width 109 height 13
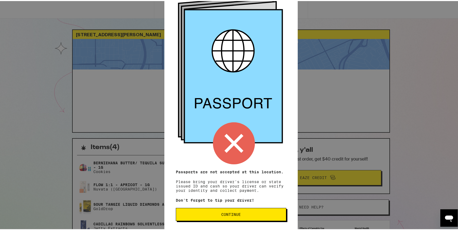
scroll to position [36, 0]
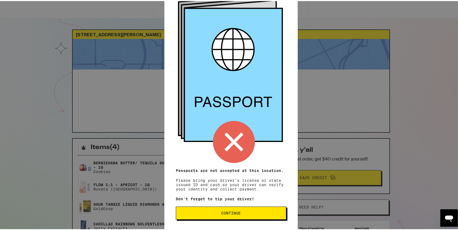
click at [256, 212] on span "Continue" at bounding box center [231, 212] width 101 height 4
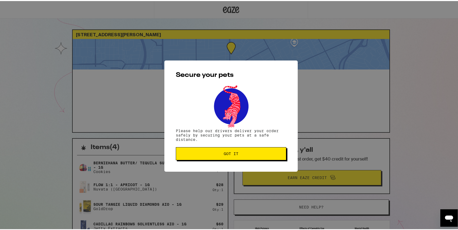
click at [231, 154] on span "Got it" at bounding box center [231, 153] width 15 height 4
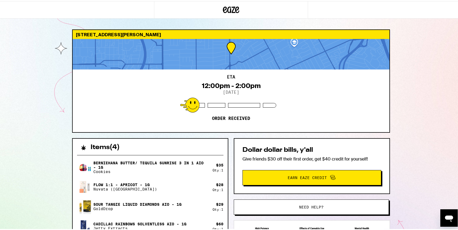
click at [445, 216] on icon "Open messaging window" at bounding box center [449, 218] width 10 height 10
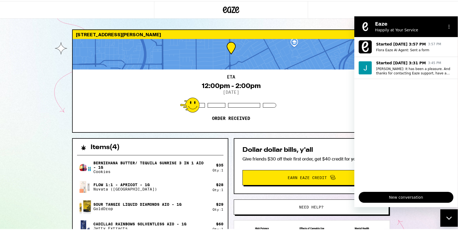
click at [407, 196] on span "New conversation" at bounding box center [405, 197] width 85 height 7
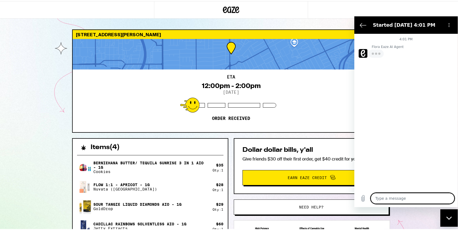
type textarea "x"
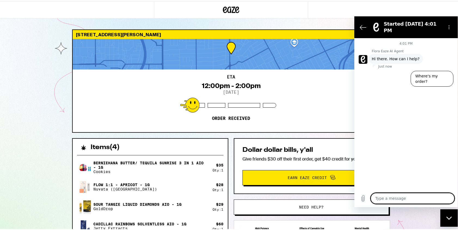
click at [394, 197] on textarea at bounding box center [413, 197] width 84 height 11
type textarea "C"
type textarea "x"
type textarea "Ca"
type textarea "x"
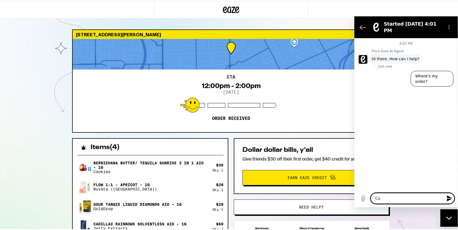
type textarea "Can"
type textarea "x"
type textarea "Can"
type textarea "x"
type textarea "Can I"
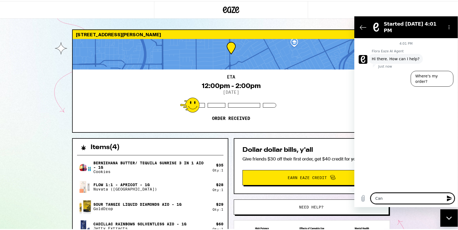
type textarea "x"
type textarea "Can I"
type textarea "x"
type textarea "Can I c"
type textarea "x"
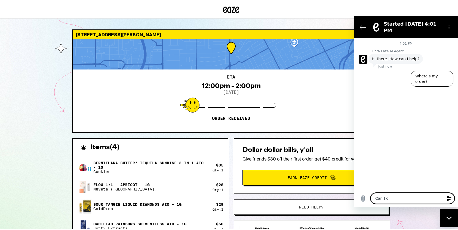
type textarea "Can I ch"
type textarea "x"
type textarea "Can I cha"
type textarea "x"
type textarea "Can I chan"
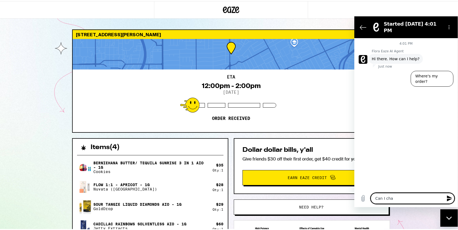
type textarea "x"
type textarea "Can I [PERSON_NAME]"
type textarea "x"
type textarea "Can I change"
type textarea "x"
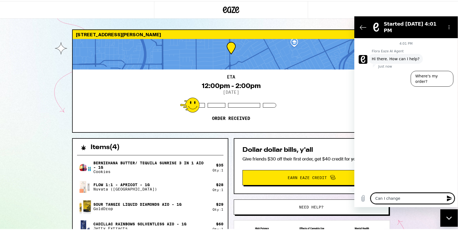
type textarea "Can I change"
type textarea "x"
type textarea "Can I change m"
type textarea "x"
type textarea "Can I change my"
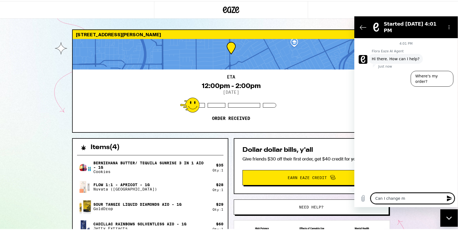
type textarea "x"
type textarea "Can I change my"
type textarea "x"
type textarea "Can I change my d"
type textarea "x"
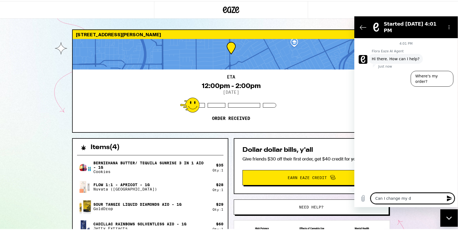
type textarea "Can I change my de"
type textarea "x"
type textarea "Can I change my del"
type textarea "x"
type textarea "Can I change my deli"
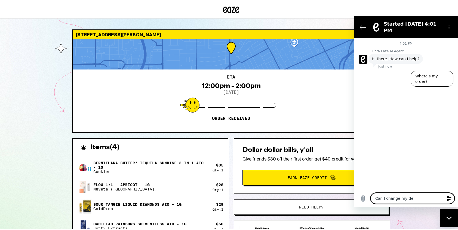
type textarea "x"
type textarea "Can I change my deliv"
type textarea "x"
type textarea "Can I change my delive"
type textarea "x"
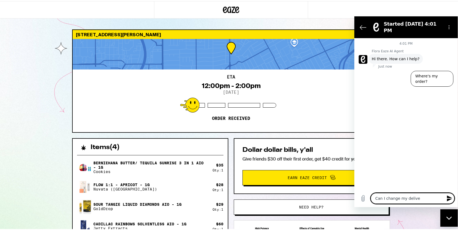
type textarea "Can I change my deliver"
type textarea "x"
type textarea "Can I change my delivery"
type textarea "x"
type textarea "Can I change my delivery"
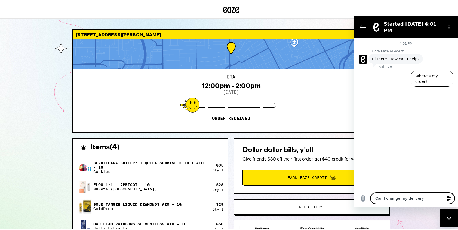
type textarea "x"
type textarea "Can I change my delivery t"
type textarea "x"
type textarea "Can I change my delivery ti"
type textarea "x"
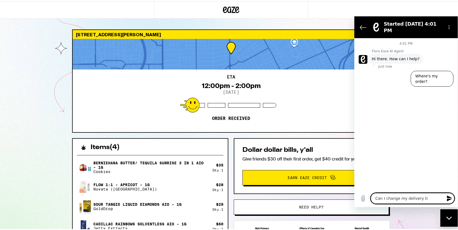
type textarea "Can I change my delivery [PERSON_NAME]"
type textarea "x"
type textarea "Can I change my delivery time"
type textarea "x"
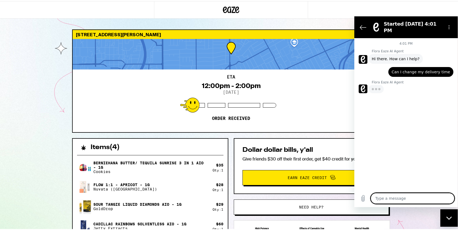
type textarea "x"
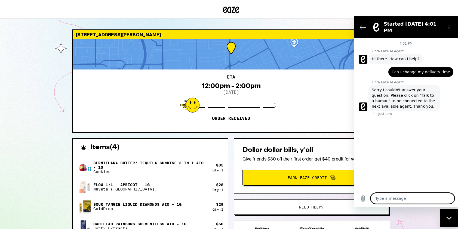
type textarea "t"
type textarea "x"
type textarea "ta"
type textarea "x"
type textarea "tal"
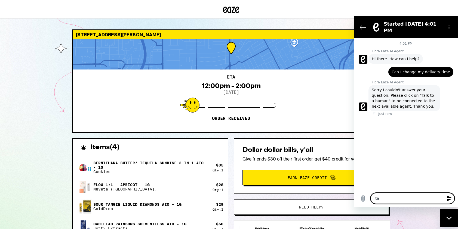
type textarea "x"
type textarea "talk"
type textarea "x"
type textarea "talk"
type textarea "x"
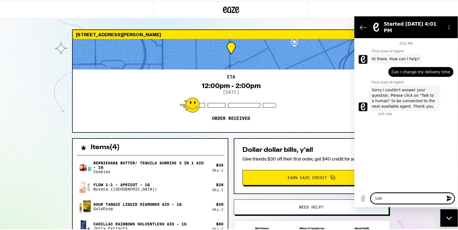
type textarea "talk t"
type textarea "x"
type textarea "talk to"
type textarea "x"
type textarea "talk to"
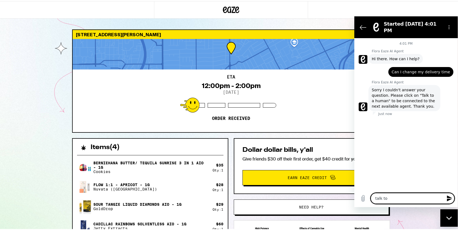
type textarea "x"
type textarea "talk to h"
type textarea "x"
type textarea "talk to hu"
type textarea "x"
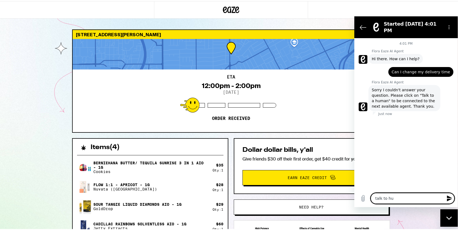
type textarea "talk to hum"
type textarea "x"
type textarea "talk to huma"
type textarea "x"
type textarea "talk to human"
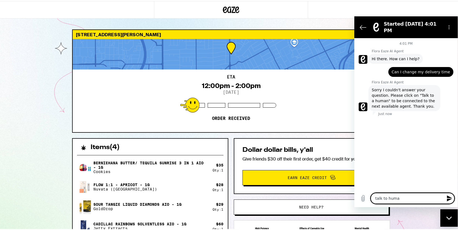
type textarea "x"
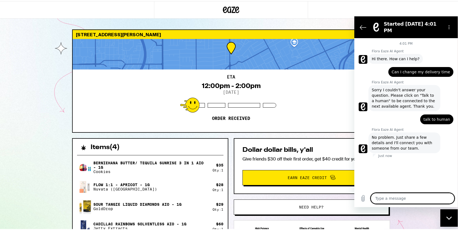
type textarea "x"
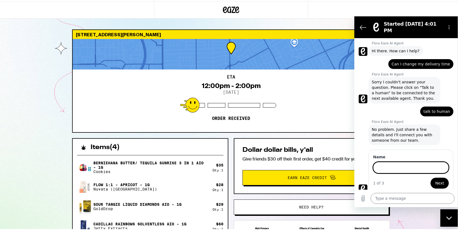
scroll to position [7, 0]
click at [403, 164] on input "Name" at bounding box center [411, 167] width 76 height 11
type input "AJ Arms"
click at [431, 178] on button "Next" at bounding box center [440, 183] width 18 height 11
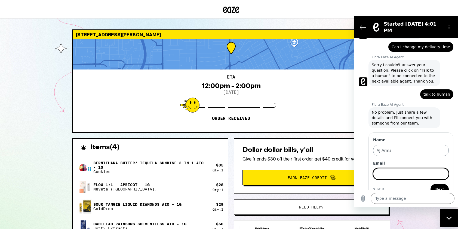
scroll to position [31, 0]
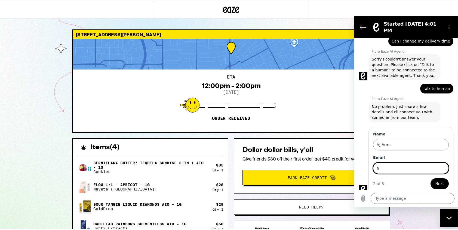
type input "[EMAIL_ADDRESS][DOMAIN_NAME]"
click at [430, 178] on button "Next" at bounding box center [439, 183] width 19 height 11
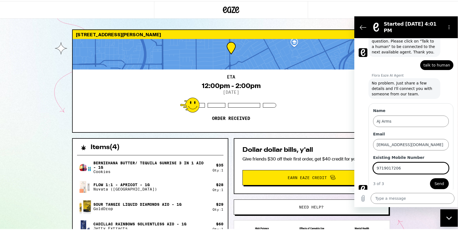
type input "9719017206"
click at [436, 180] on span "Send" at bounding box center [440, 183] width 10 height 7
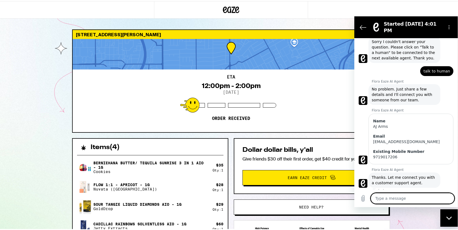
scroll to position [63, 0]
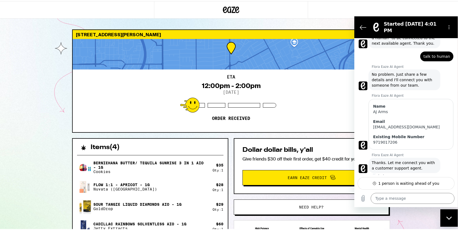
type textarea "x"
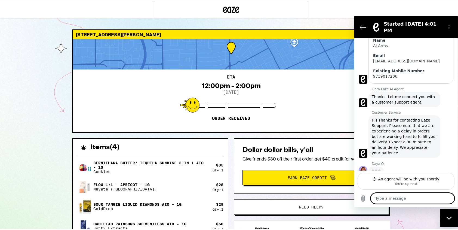
scroll to position [128, 0]
click at [406, 195] on textarea at bounding box center [413, 197] width 84 height 11
type textarea "H"
type textarea "x"
type textarea "Hi"
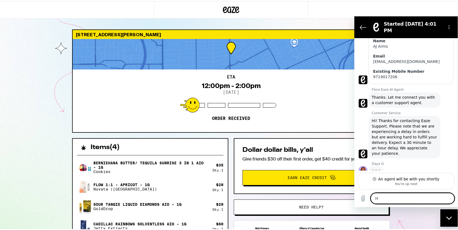
type textarea "x"
type textarea "Hi"
type textarea "x"
type textarea "Hi D"
type textarea "x"
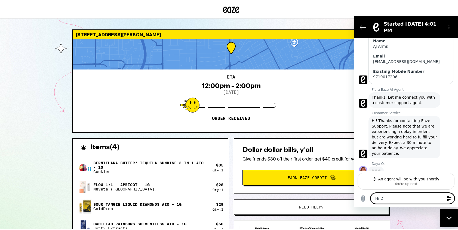
type textarea "Hi Dy"
type textarea "x"
type textarea "Hi Dya"
type textarea "x"
type textarea "Hi Dyaa"
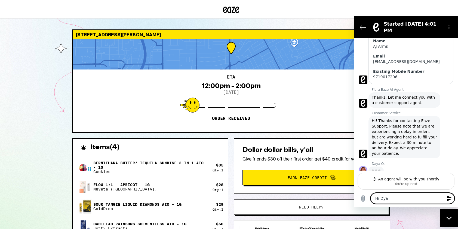
type textarea "x"
type textarea "Hi Dya"
type textarea "x"
type textarea "Hi Dy"
type textarea "x"
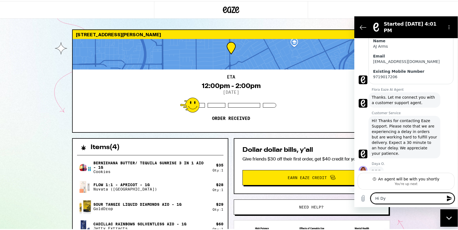
type textarea "Hi D"
type textarea "x"
type textarea "Hi Da"
type textarea "x"
type textarea "Hi Day"
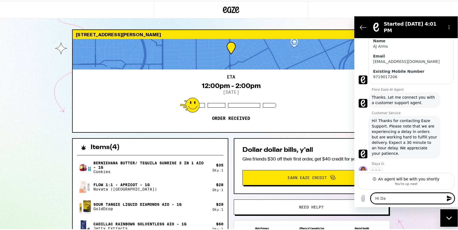
type textarea "x"
type textarea "Hi [PERSON_NAME]"
type textarea "x"
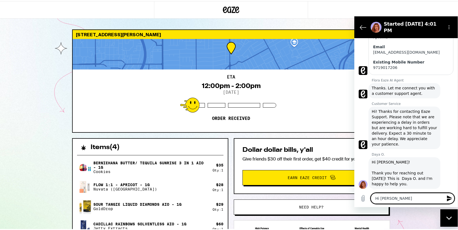
type textarea "Hi [PERSON_NAME]!"
type textarea "x"
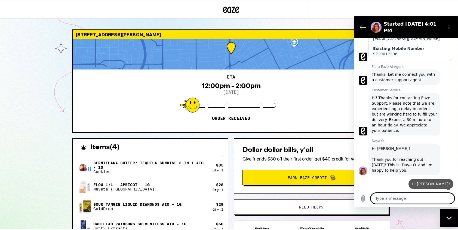
type textarea "x"
type textarea "I"
type textarea "x"
type textarea "I"
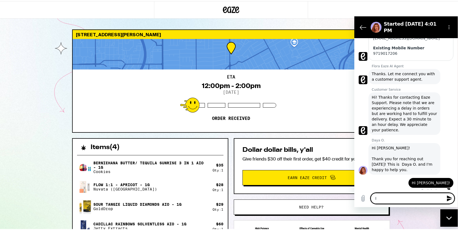
type textarea "x"
type textarea "I w"
type textarea "x"
type textarea "I wa"
type textarea "x"
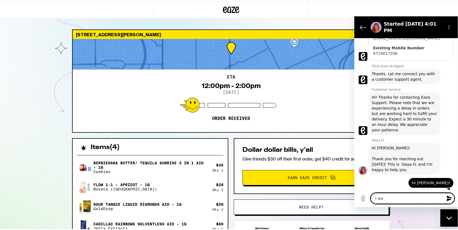
type textarea "I was"
type textarea "x"
type textarea "I was"
type textarea "x"
type textarea "I was w"
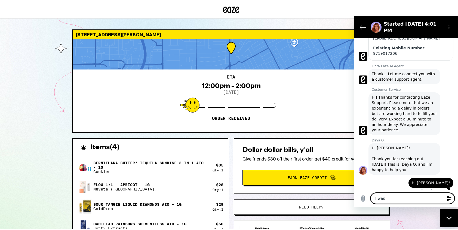
type textarea "x"
type textarea "I was wo"
type textarea "x"
type textarea "I was won"
type textarea "x"
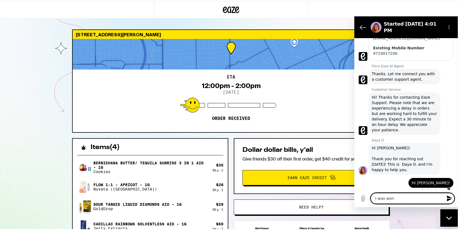
type textarea "I was wond"
type textarea "x"
type textarea "I was wonde"
type textarea "x"
type textarea "I was wonder"
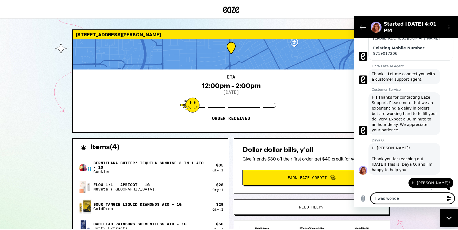
type textarea "x"
type textarea "I was wonderi"
type textarea "x"
type textarea "I was wonderin"
type textarea "x"
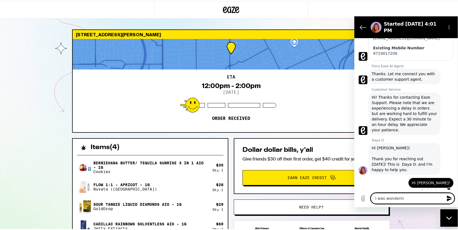
type textarea "I was wondering"
type textarea "x"
type textarea "I was wondering"
type textarea "x"
type textarea "I was wondering i"
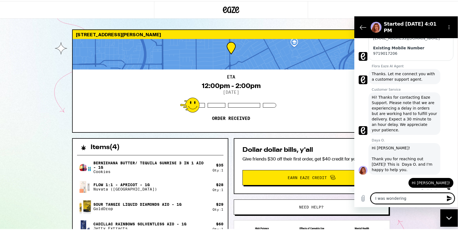
type textarea "x"
type textarea "I was wondering if"
type textarea "x"
type textarea "I was wondering if"
type textarea "x"
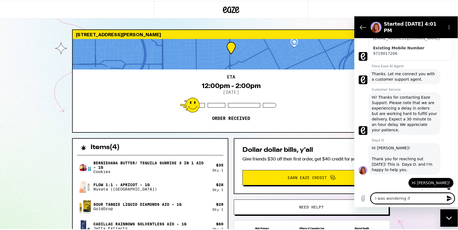
type textarea "I was wondering if I"
type textarea "x"
type textarea "I was wondering if I"
type textarea "x"
type textarea "I was wondering if I c"
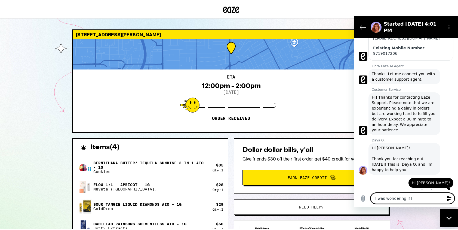
type textarea "x"
type textarea "I was wondering if I co"
type textarea "x"
type textarea "I was wondering if I cou"
type textarea "x"
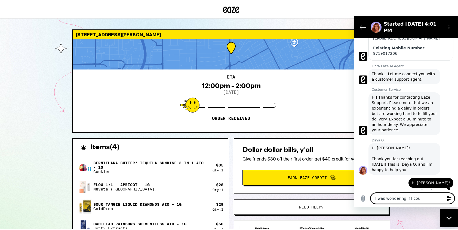
type textarea "I was wondering if I coul"
type textarea "x"
type textarea "I was wondering if I could"
type textarea "x"
type textarea "I was wondering if I could"
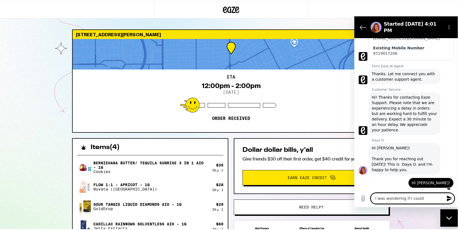
type textarea "x"
type textarea "I was wondering if I could c"
type textarea "x"
type textarea "I was wondering if I could ch"
type textarea "x"
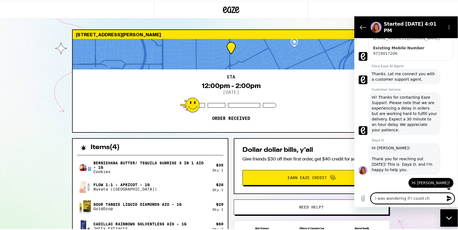
type textarea "I was wondering if I could cha"
type textarea "x"
type textarea "I was wondering if I could chan"
type textarea "x"
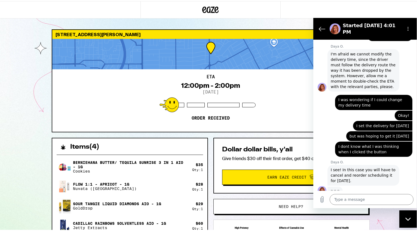
scroll to position [299, 0]
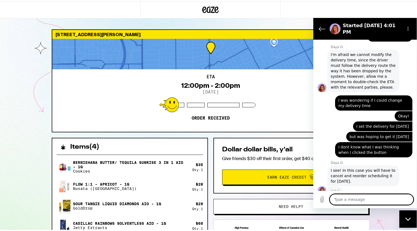
click at [369, 203] on textarea at bounding box center [372, 199] width 84 height 11
click at [369, 200] on textarea at bounding box center [372, 199] width 84 height 11
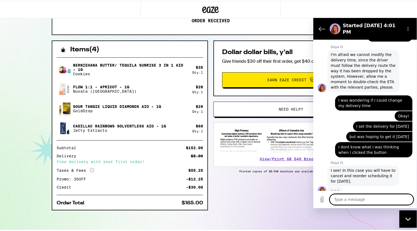
scroll to position [0, 0]
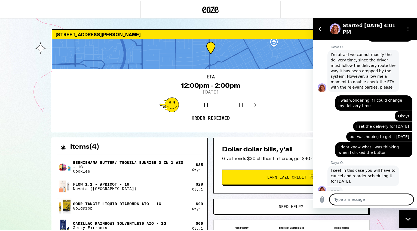
click at [363, 198] on textarea at bounding box center [372, 199] width 84 height 11
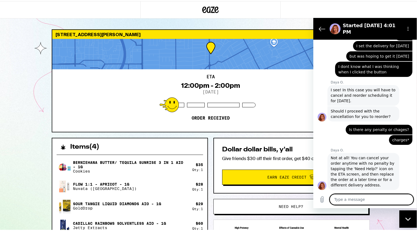
scroll to position [381, 0]
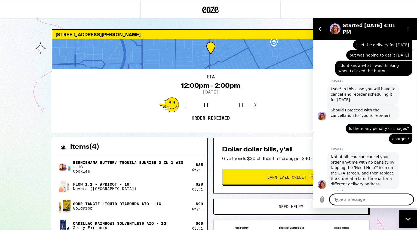
click at [363, 195] on textarea at bounding box center [372, 199] width 84 height 11
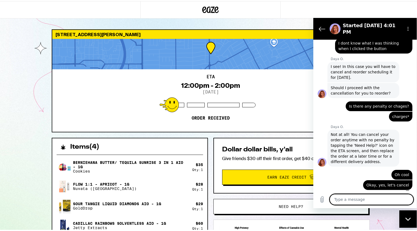
scroll to position [404, 0]
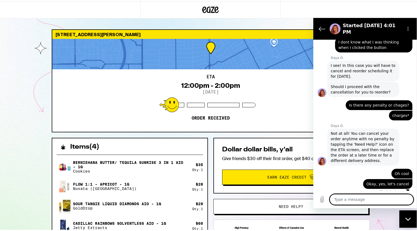
click at [263, 72] on div "ETA 12:00pm - 2:00pm [DATE] Order received" at bounding box center [210, 99] width 317 height 63
click at [413, 217] on div "[STREET_ADDRESS][PERSON_NAME] 12:00pm - 2:00pm [DATE] Order received Items ( 4 …" at bounding box center [210, 164] width 421 height 329
click at [414, 219] on div "Close messaging window" at bounding box center [408, 219] width 16 height 16
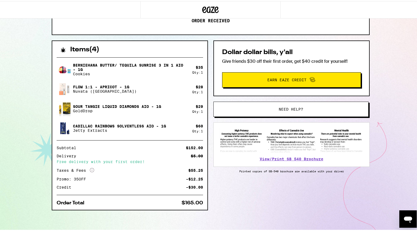
scroll to position [0, 0]
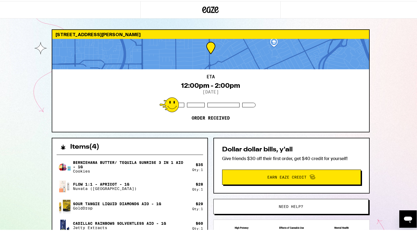
click at [213, 6] on icon at bounding box center [210, 9] width 16 height 10
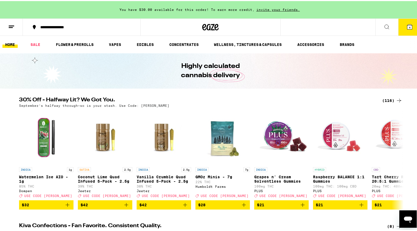
click at [11, 25] on line at bounding box center [11, 25] width 5 height 0
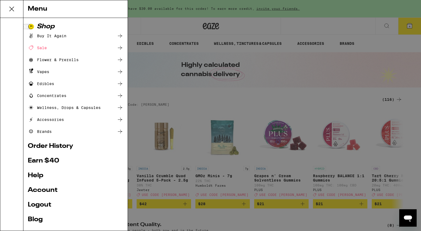
click at [49, 189] on link "Account" at bounding box center [76, 190] width 96 height 7
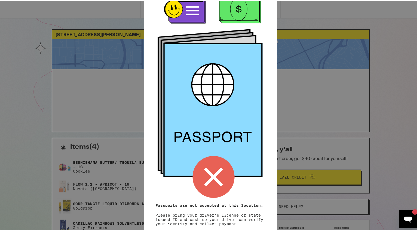
click at [327, 117] on div "Remember! Bring your ID and cash Passports are not accepted at this location. P…" at bounding box center [210, 115] width 421 height 231
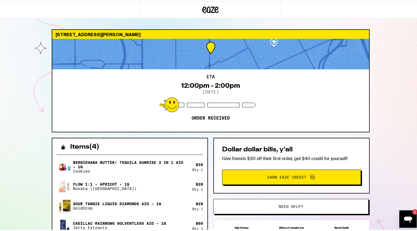
click at [408, 221] on icon "Open messaging window, 1 unread message" at bounding box center [408, 220] width 8 height 7
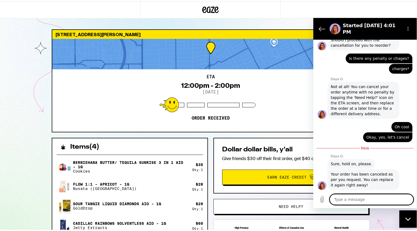
scroll to position [452, 0]
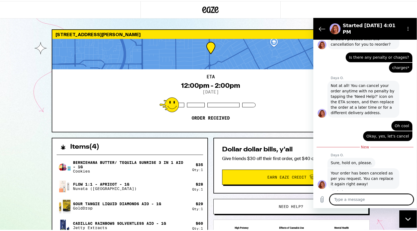
click at [352, 203] on textarea at bounding box center [372, 199] width 84 height 11
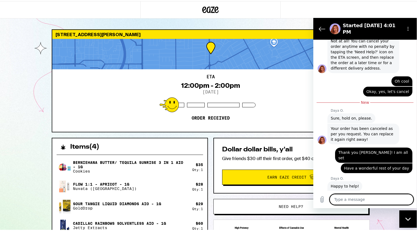
scroll to position [496, 0]
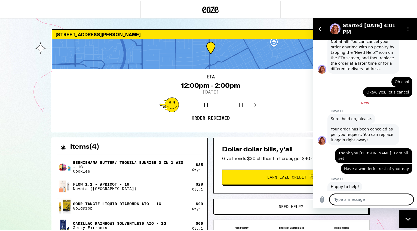
click at [208, 8] on icon at bounding box center [211, 8] width 8 height 7
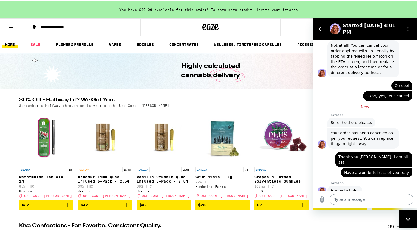
scroll to position [494, 0]
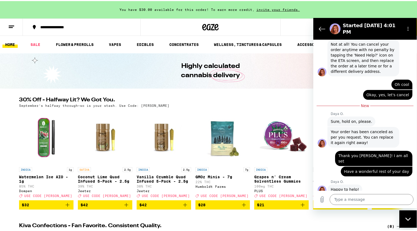
click at [408, 216] on div "Close messaging window" at bounding box center [408, 219] width 16 height 16
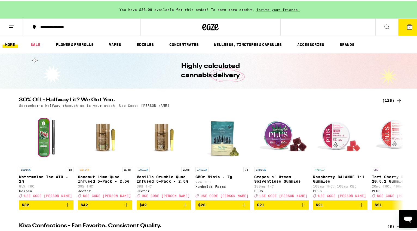
scroll to position [497, 0]
click at [71, 24] on div "**********" at bounding box center [85, 26] width 94 height 4
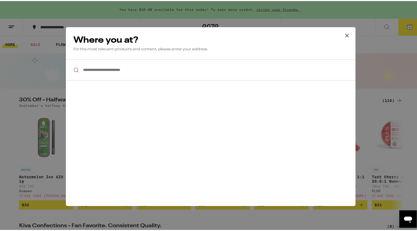
click at [129, 74] on input "**********" at bounding box center [211, 69] width 290 height 21
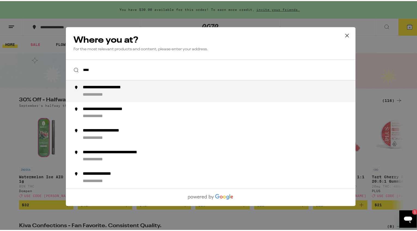
scroll to position [0, 0]
click at [157, 79] on input "**********" at bounding box center [211, 69] width 290 height 21
click at [159, 88] on div "**********" at bounding box center [221, 90] width 278 height 13
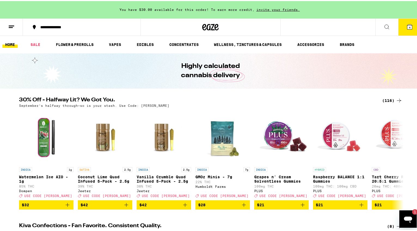
click at [412, 29] on button "4" at bounding box center [409, 26] width 23 height 17
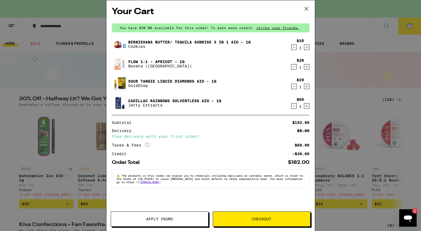
click at [171, 218] on span "Apply Promo" at bounding box center [159, 220] width 27 height 4
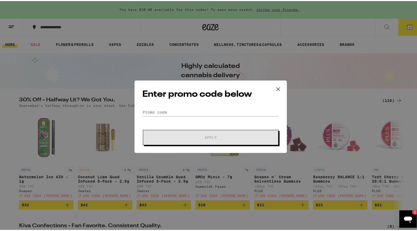
click at [278, 87] on icon at bounding box center [278, 88] width 8 height 8
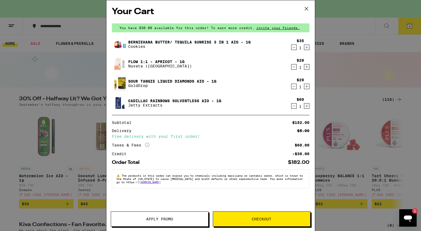
click at [186, 218] on span "Apply Promo" at bounding box center [159, 220] width 97 height 4
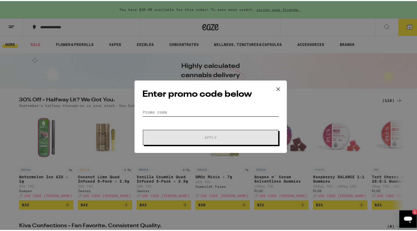
click at [173, 111] on input "Promo Code" at bounding box center [210, 111] width 137 height 8
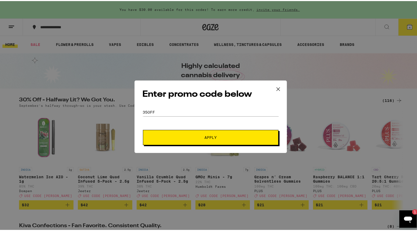
click at [203, 143] on button "Apply" at bounding box center [211, 136] width 136 height 15
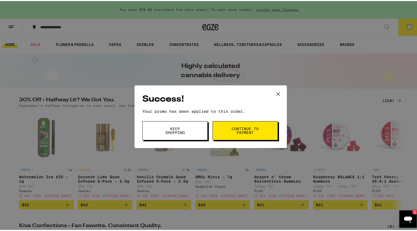
click at [231, 130] on span "Continue to payment" at bounding box center [245, 130] width 28 height 8
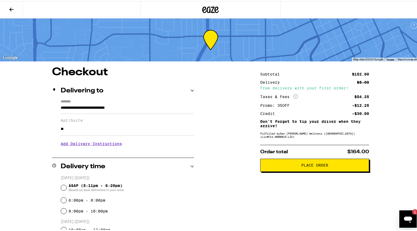
drag, startPoint x: 60, startPoint y: 130, endPoint x: 47, endPoint y: 129, distance: 13.6
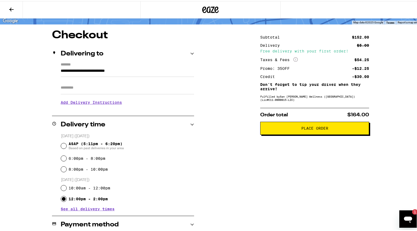
scroll to position [41, 0]
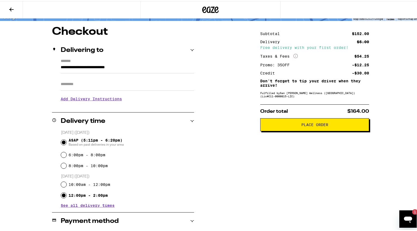
click at [62, 140] on input "ASAP (5:11pm - 6:20pm) Based on past deliveries in your area" at bounding box center [63, 141] width 5 height 5
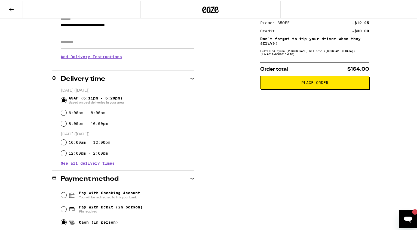
scroll to position [84, 0]
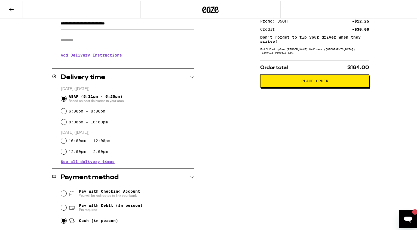
click at [86, 161] on span "See all delivery times" at bounding box center [88, 161] width 54 height 4
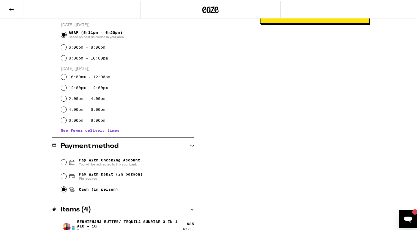
scroll to position [0, 0]
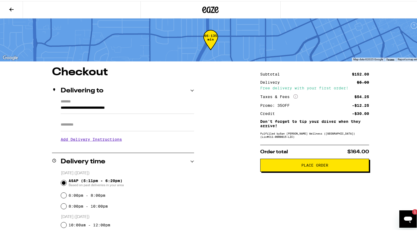
click at [318, 166] on span "Place Order" at bounding box center [314, 165] width 27 height 4
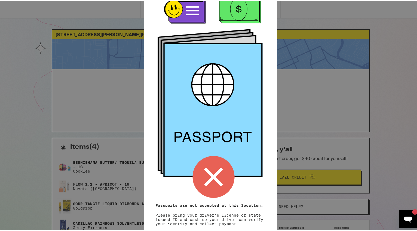
click at [337, 121] on div "Remember! Bring your ID and cash Passports are not accepted at this location. P…" at bounding box center [210, 115] width 421 height 231
